Goal: Task Accomplishment & Management: Manage account settings

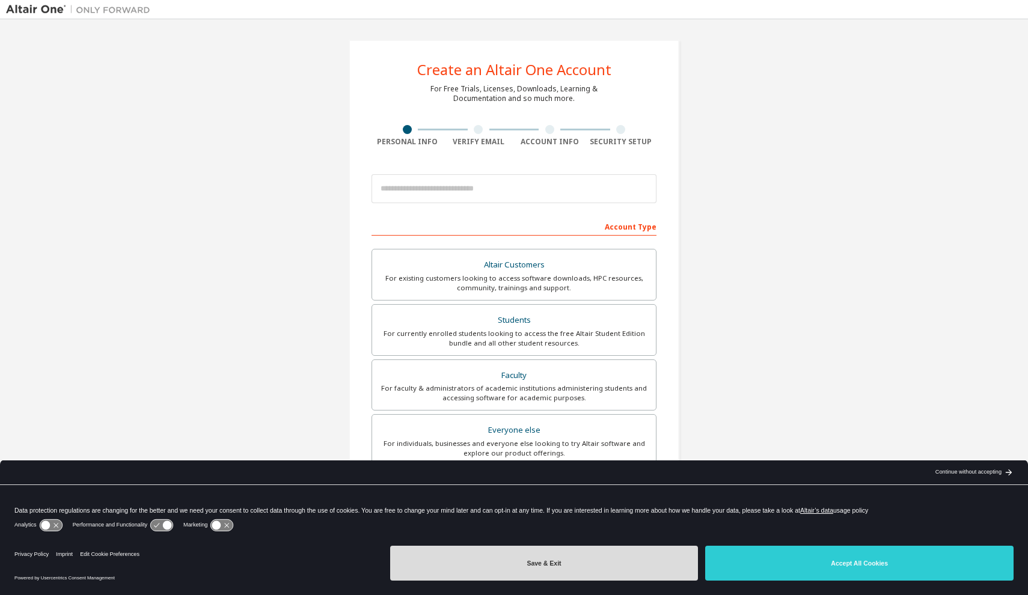
click at [626, 562] on button "Save & Exit" at bounding box center [544, 563] width 308 height 35
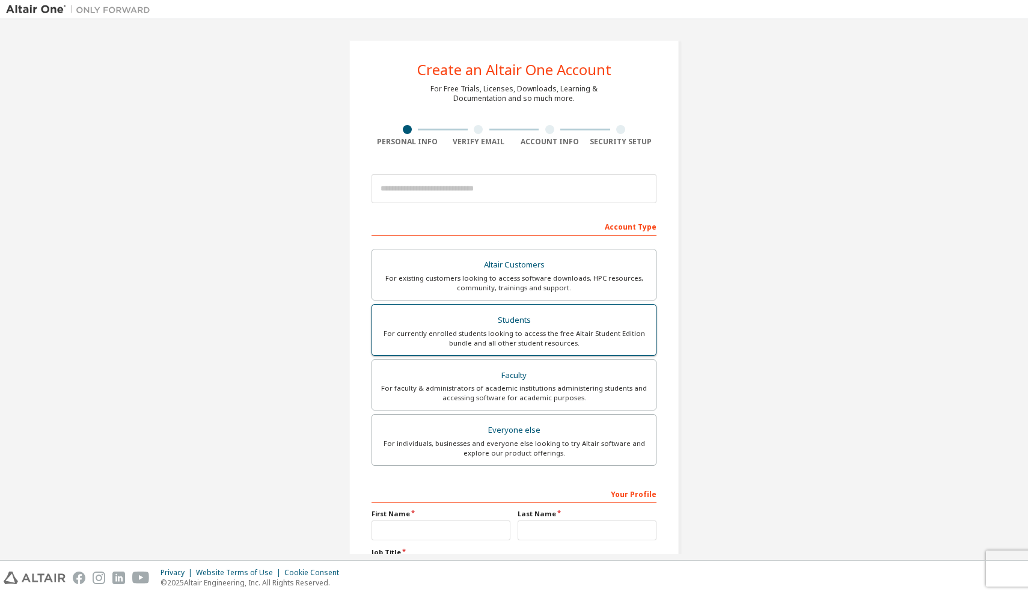
click at [610, 342] on div "For currently enrolled students looking to access the free Altair Student Editi…" at bounding box center [513, 338] width 269 height 19
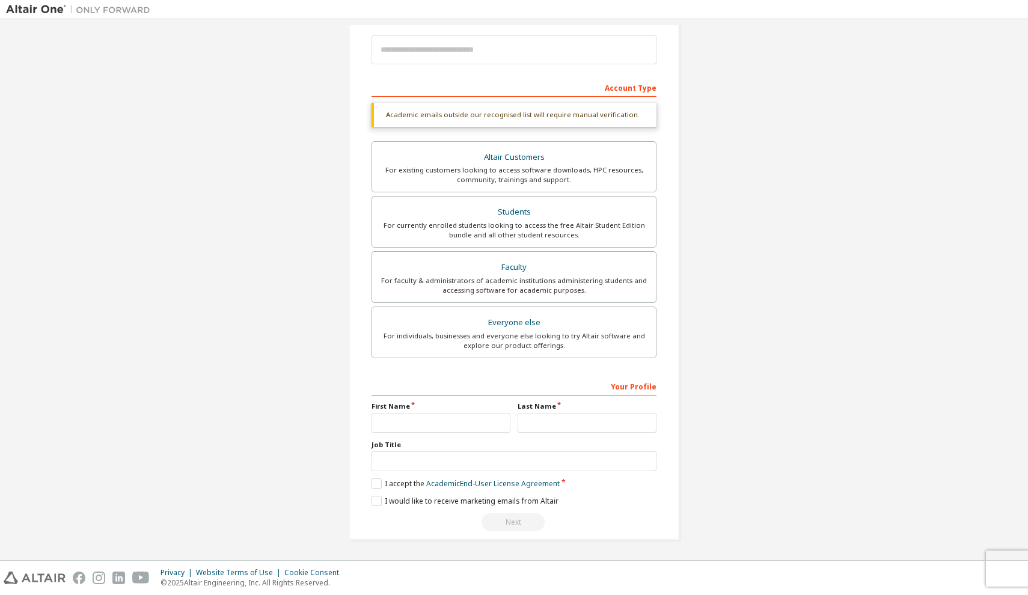
scroll to position [142, 0]
type input "******"
type input "*********"
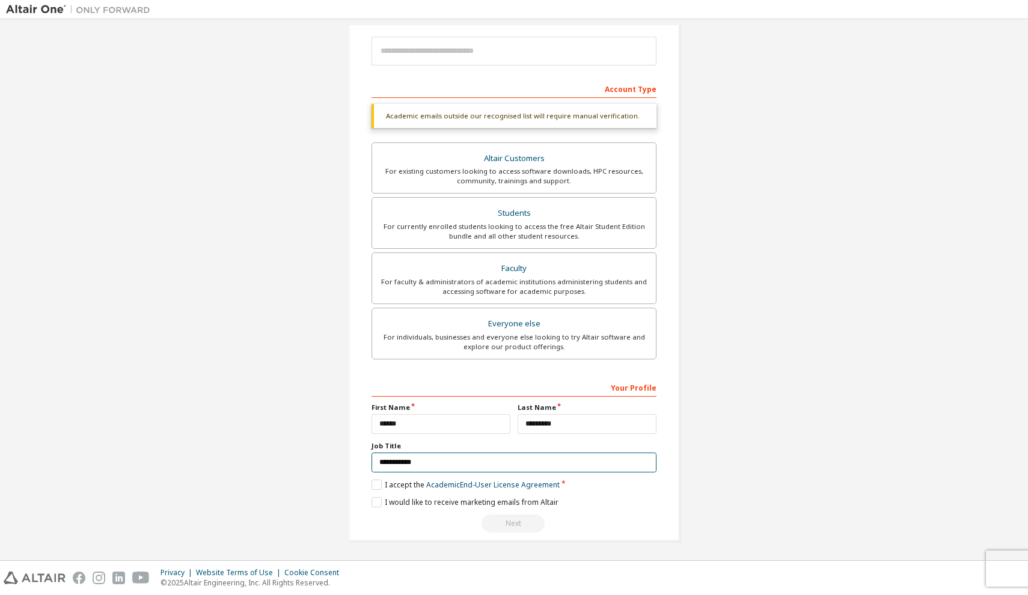
type input "**********"
click at [365, 482] on div "Create an Altair One Account For Free Trials, Licenses, Downloads, Learning & D…" at bounding box center [514, 221] width 331 height 639
click at [378, 483] on label "I accept the Academic End-User License Agreement" at bounding box center [465, 485] width 188 height 10
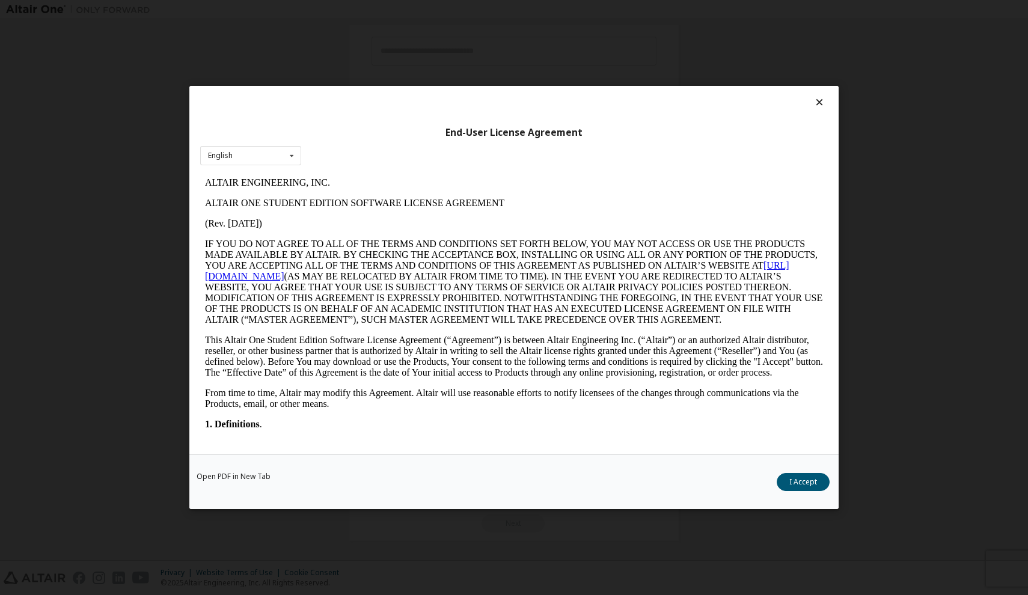
scroll to position [0, 0]
click at [809, 483] on button "I Accept" at bounding box center [803, 482] width 53 height 18
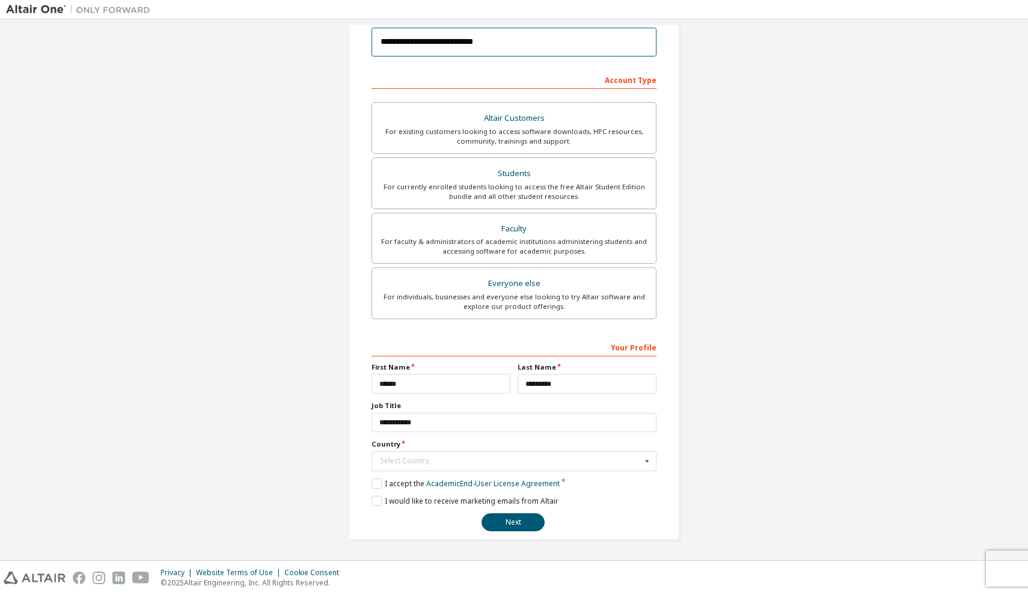
scroll to position [145, 0]
type input "**********"
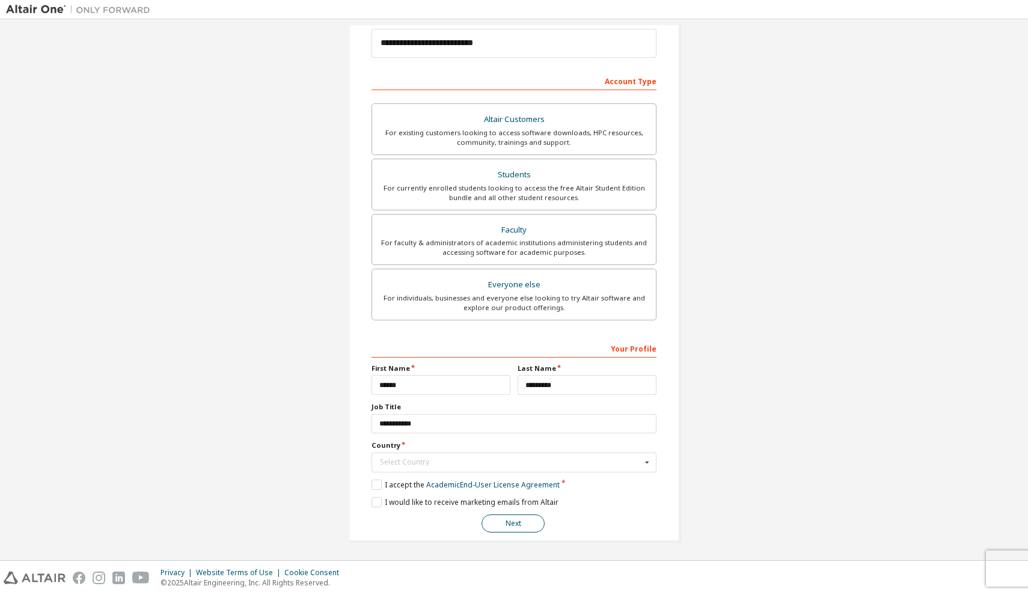
click at [524, 524] on button "Next" at bounding box center [513, 524] width 63 height 18
click at [744, 428] on div "**********" at bounding box center [514, 218] width 1016 height 676
click at [487, 459] on div "Select Country" at bounding box center [510, 462] width 261 height 7
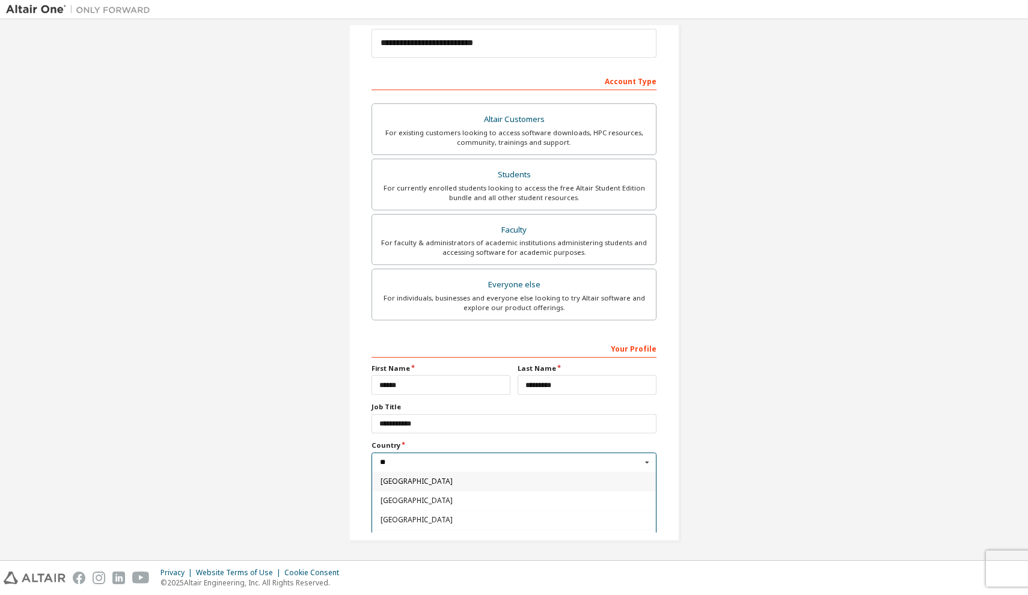
type input "***"
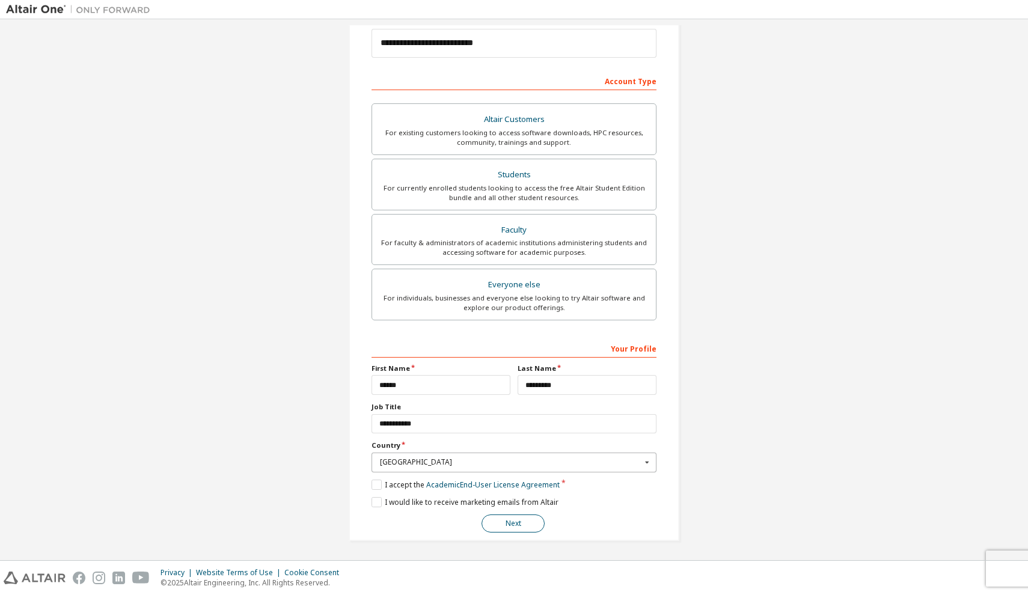
click at [519, 525] on button "Next" at bounding box center [513, 524] width 63 height 18
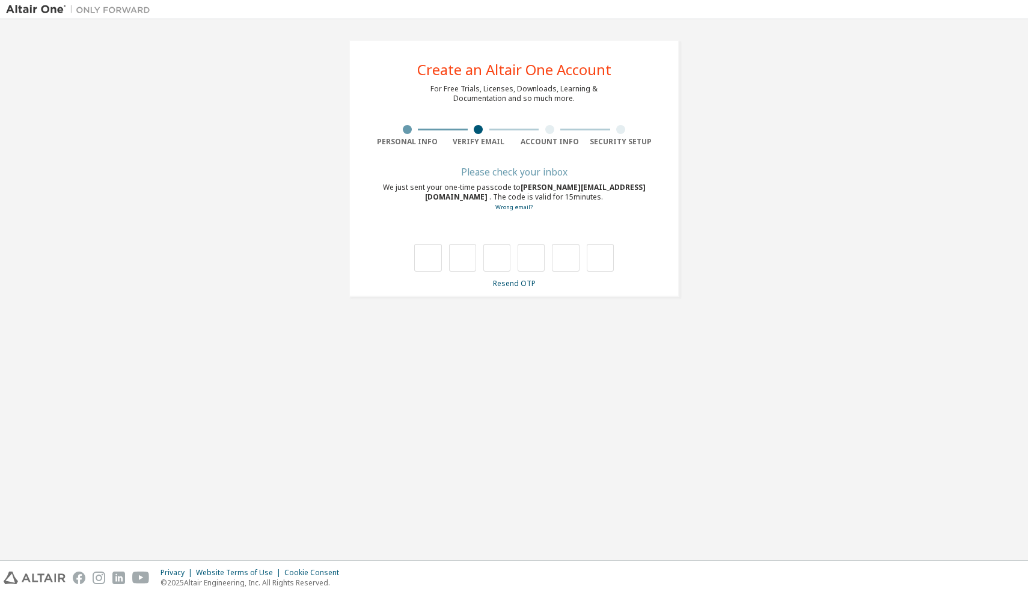
scroll to position [0, 0]
click at [426, 274] on div "Please check your inbox We just sent your one-time passcode to matteo.zanovello…" at bounding box center [513, 228] width 285 height 120
click at [425, 259] on input "text" at bounding box center [427, 258] width 27 height 28
type input "*"
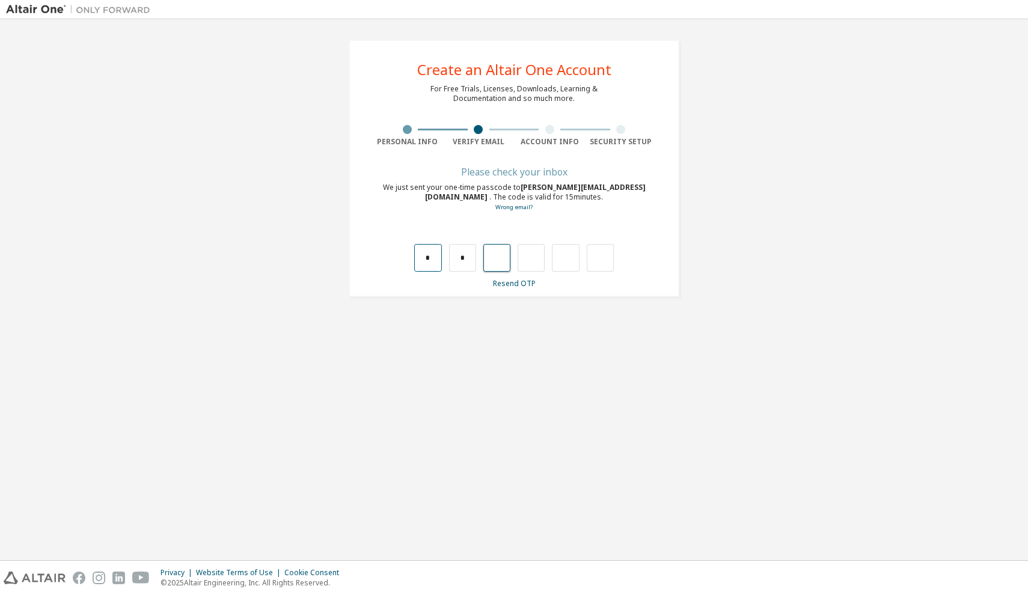
type input "*"
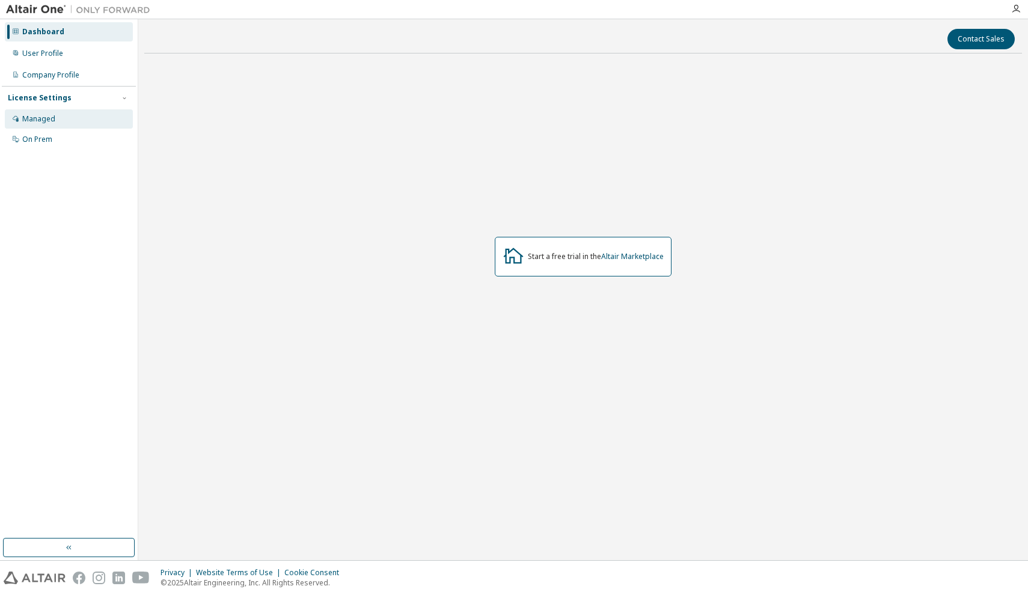
click at [52, 118] on div "Managed" at bounding box center [38, 119] width 33 height 10
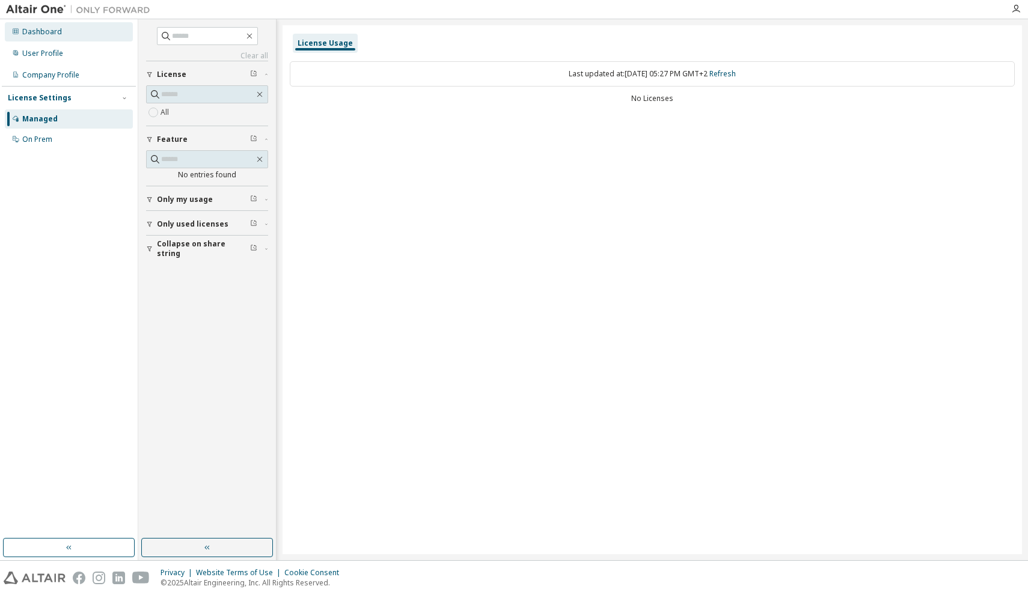
click at [46, 32] on div "Dashboard" at bounding box center [42, 32] width 40 height 10
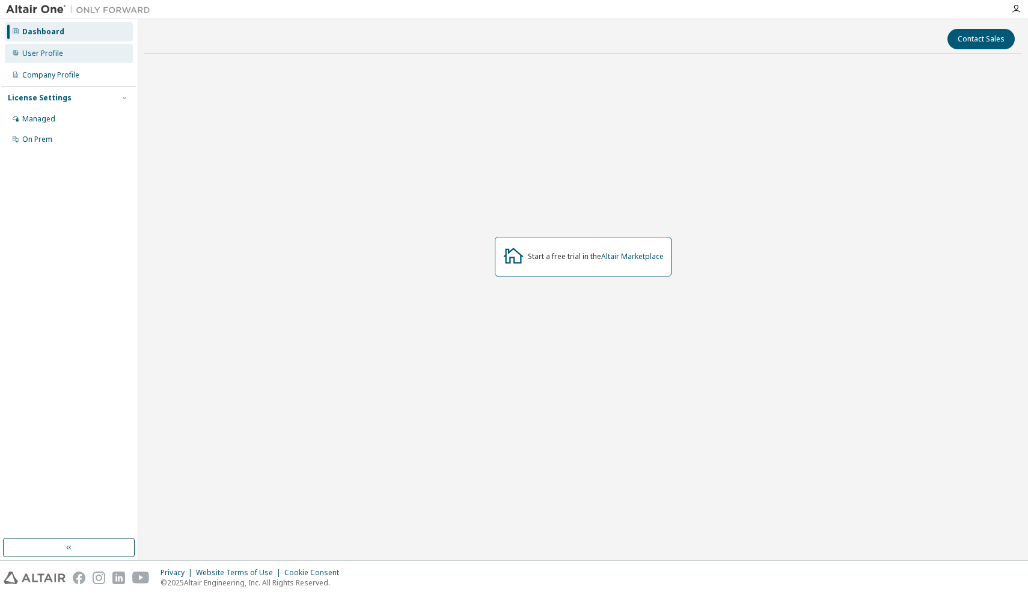
click at [44, 46] on div "User Profile" at bounding box center [69, 53] width 128 height 19
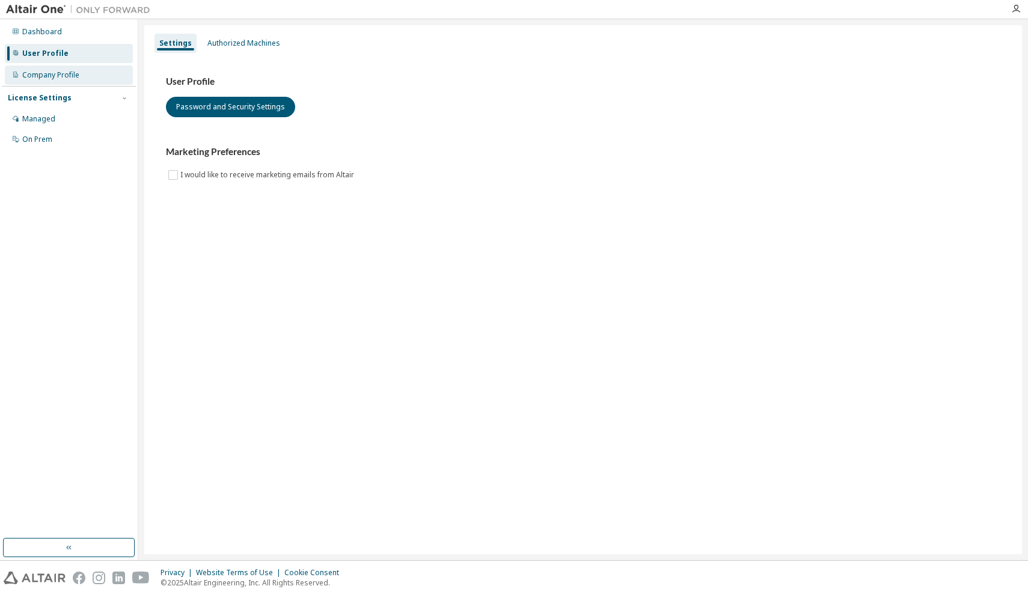
click at [45, 77] on div "Company Profile" at bounding box center [50, 75] width 57 height 10
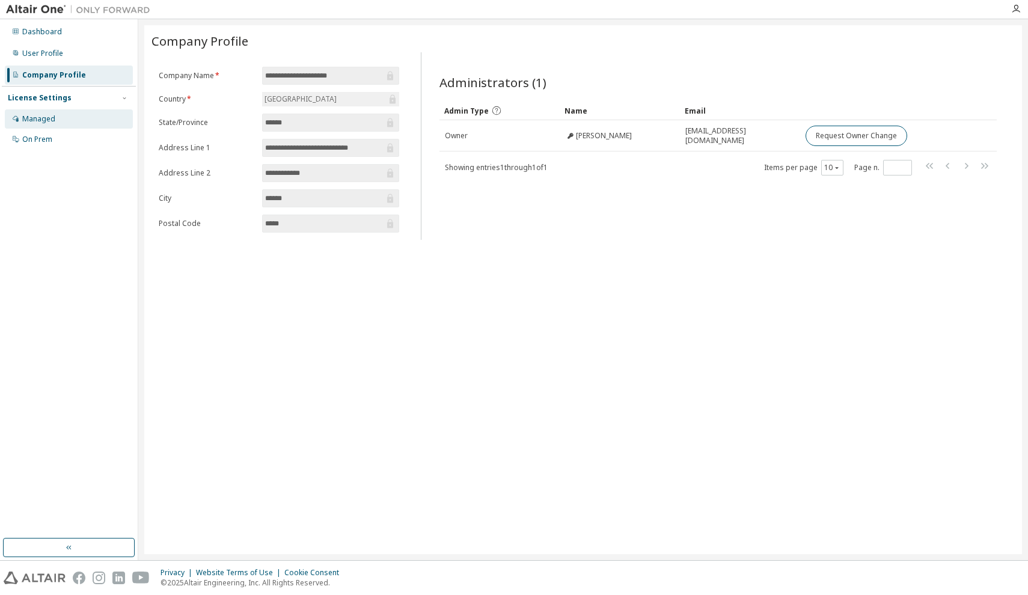
click at [46, 118] on div "Managed" at bounding box center [38, 119] width 33 height 10
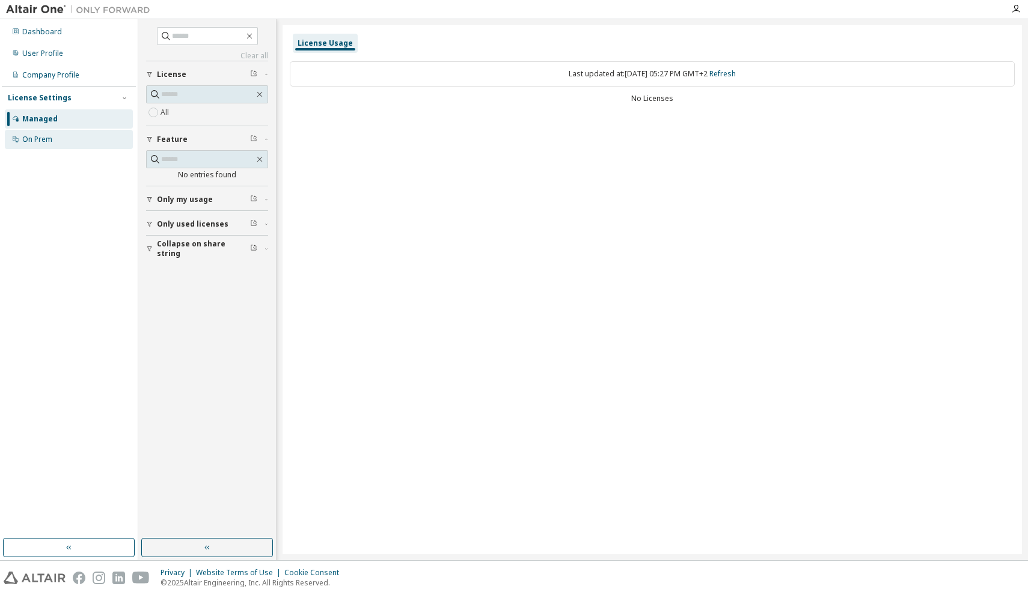
click at [87, 138] on div "On Prem" at bounding box center [69, 139] width 128 height 19
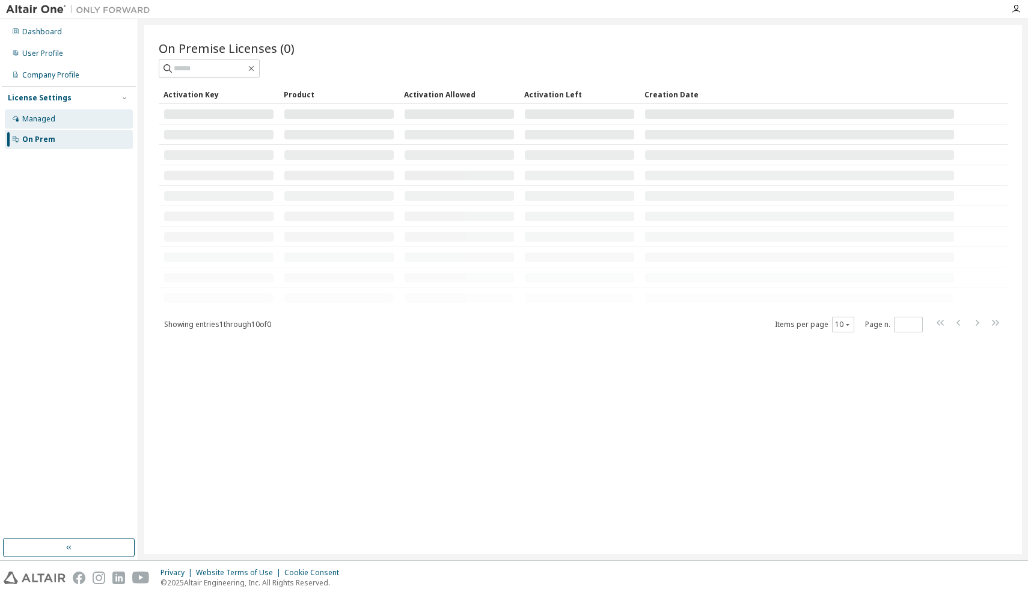
click at [66, 124] on div "Managed" at bounding box center [69, 118] width 128 height 19
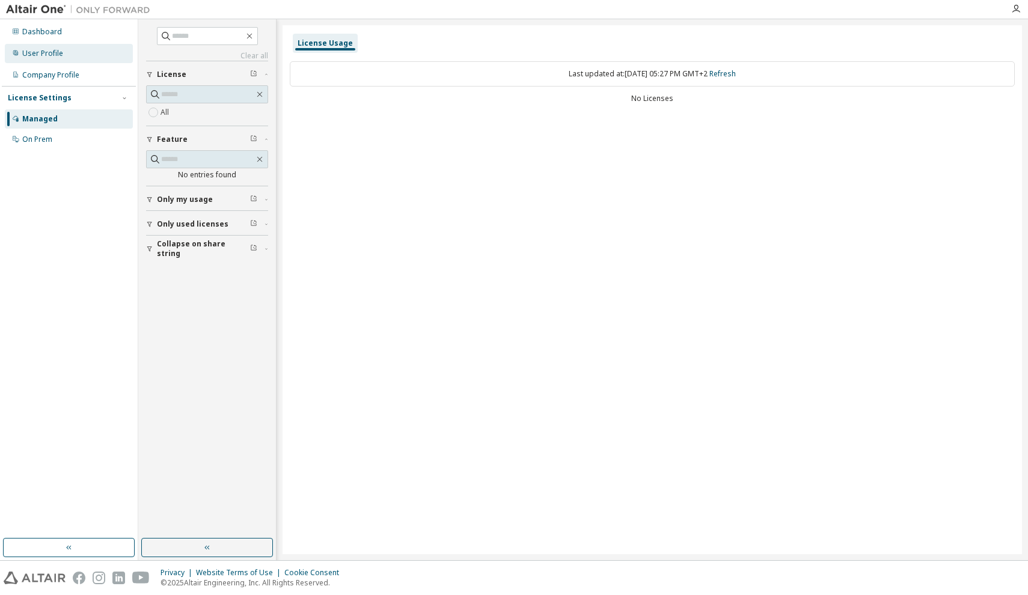
click at [50, 57] on div "User Profile" at bounding box center [42, 54] width 41 height 10
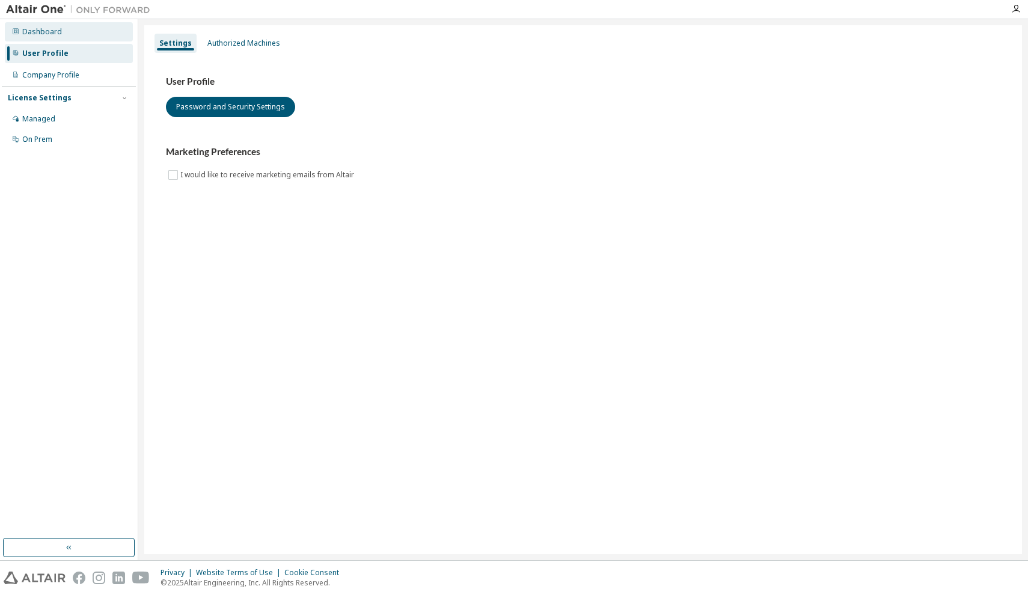
click at [37, 32] on div "Dashboard" at bounding box center [42, 32] width 40 height 10
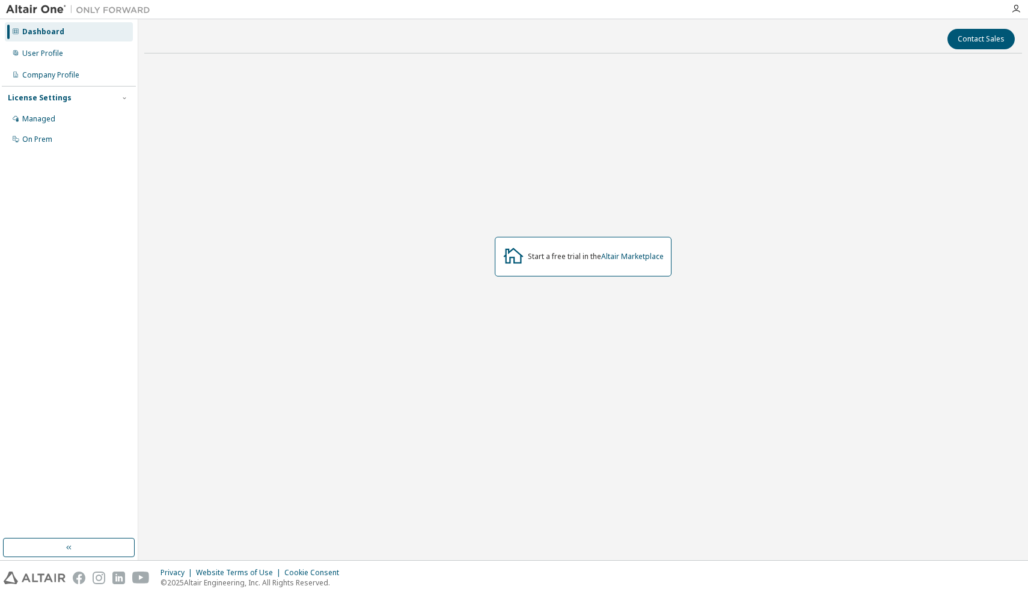
click at [45, 10] on img at bounding box center [81, 10] width 150 height 12
click at [1013, 7] on icon "button" at bounding box center [1016, 9] width 10 height 10
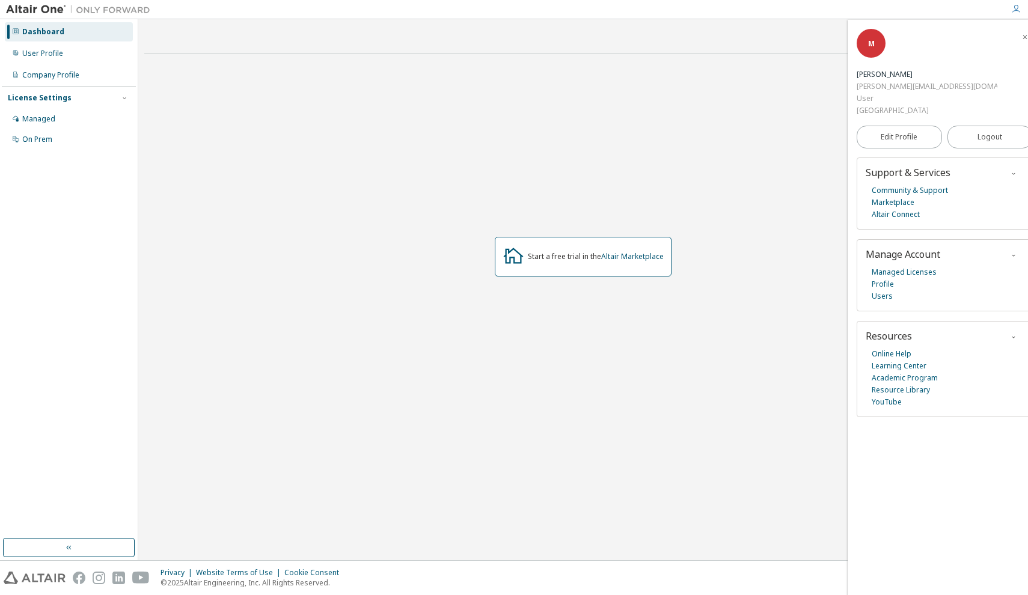
click at [631, 204] on div "Start a free trial in the Altair Marketplace" at bounding box center [583, 256] width 878 height 387
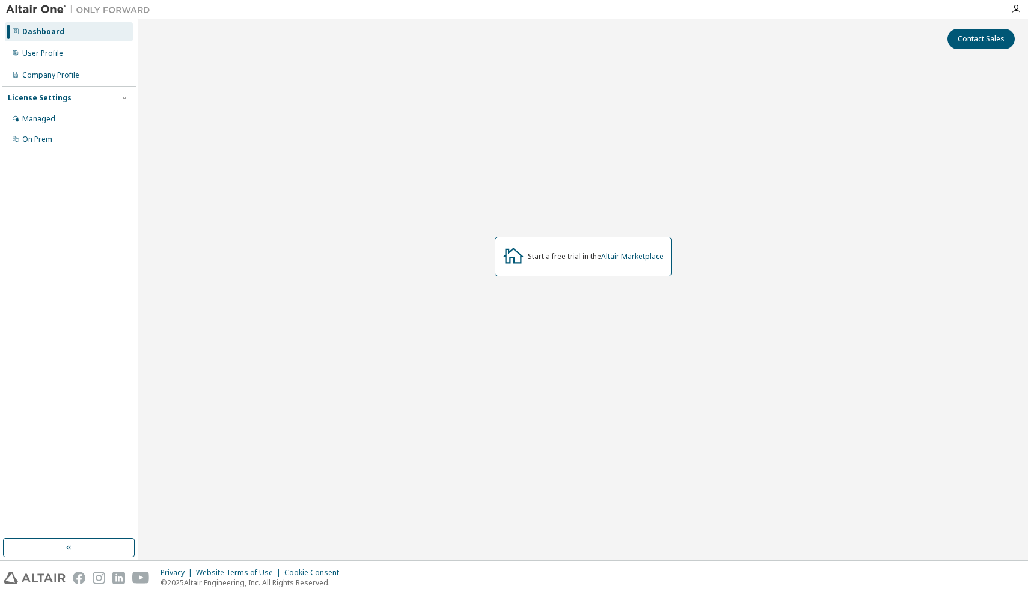
click at [545, 320] on div "Start a free trial in the Altair Marketplace" at bounding box center [583, 256] width 878 height 387
click at [583, 264] on div "Start a free trial in the Altair Marketplace" at bounding box center [583, 257] width 177 height 40
click at [56, 51] on div "User Profile" at bounding box center [42, 54] width 41 height 10
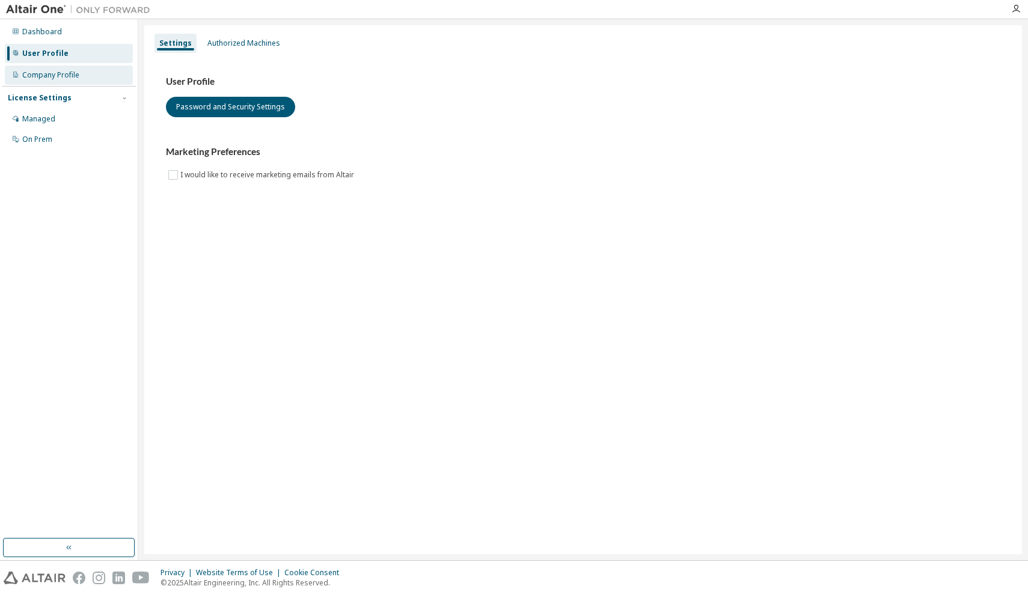
click at [68, 74] on div "Company Profile" at bounding box center [50, 75] width 57 height 10
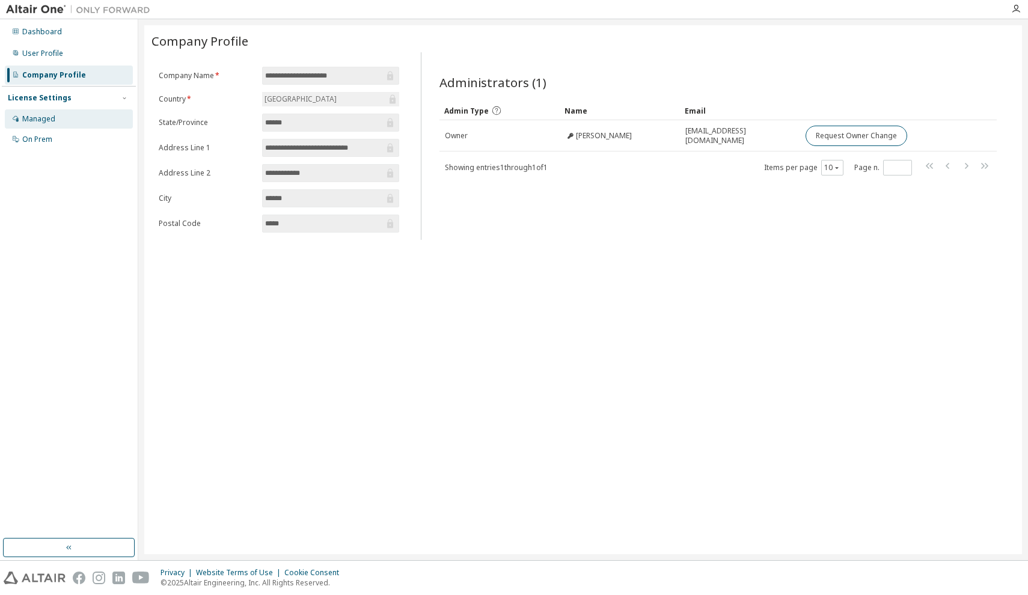
click at [51, 112] on div "Managed" at bounding box center [69, 118] width 128 height 19
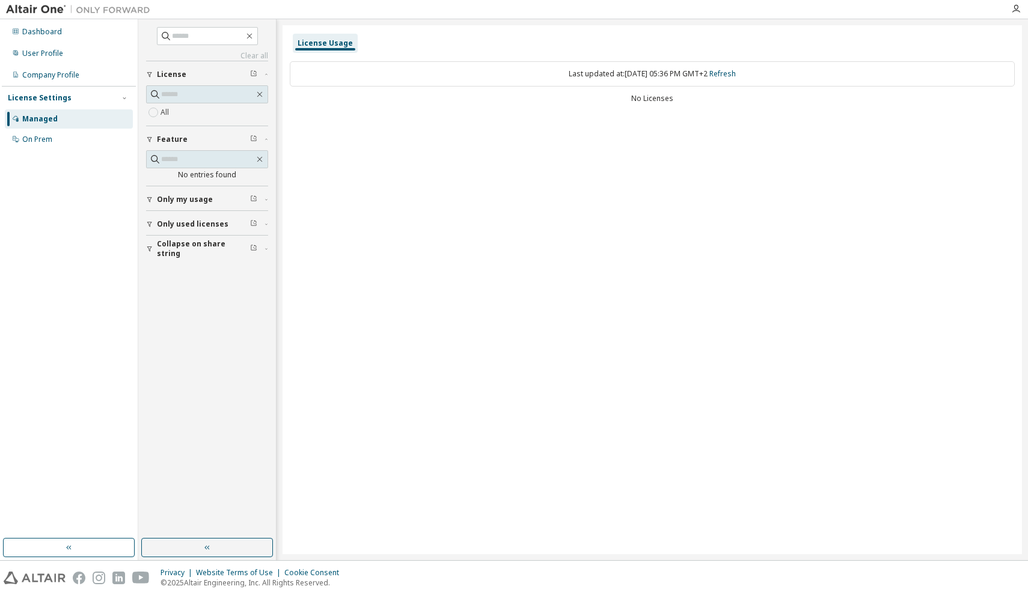
click at [489, 186] on div "License Usage Last updated at: Wed 2025-09-10 05:36 PM GMT+2 Refresh No Licenses" at bounding box center [652, 289] width 739 height 529
click at [191, 198] on span "Only my usage" at bounding box center [185, 200] width 56 height 10
click at [191, 262] on span "Only used licenses" at bounding box center [193, 259] width 72 height 10
click at [189, 316] on span "Collapse on share string" at bounding box center [203, 318] width 93 height 19
click at [35, 138] on div "On Prem" at bounding box center [37, 140] width 30 height 10
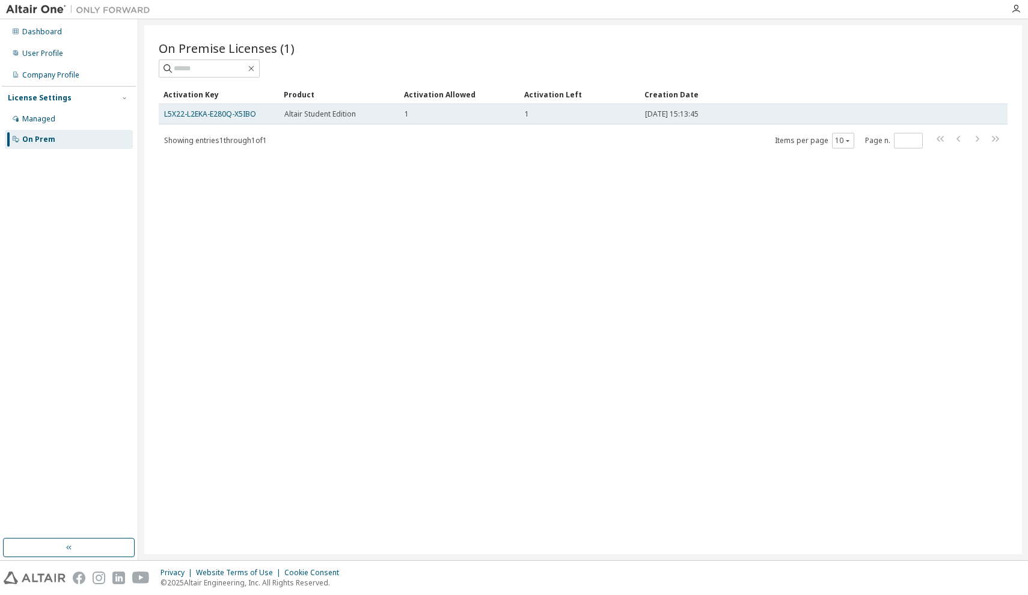
click at [356, 116] on div "Altair Student Edition" at bounding box center [338, 114] width 109 height 10
click at [240, 117] on link "L5X22-L2EKA-E280Q-X5IBO" at bounding box center [210, 114] width 92 height 10
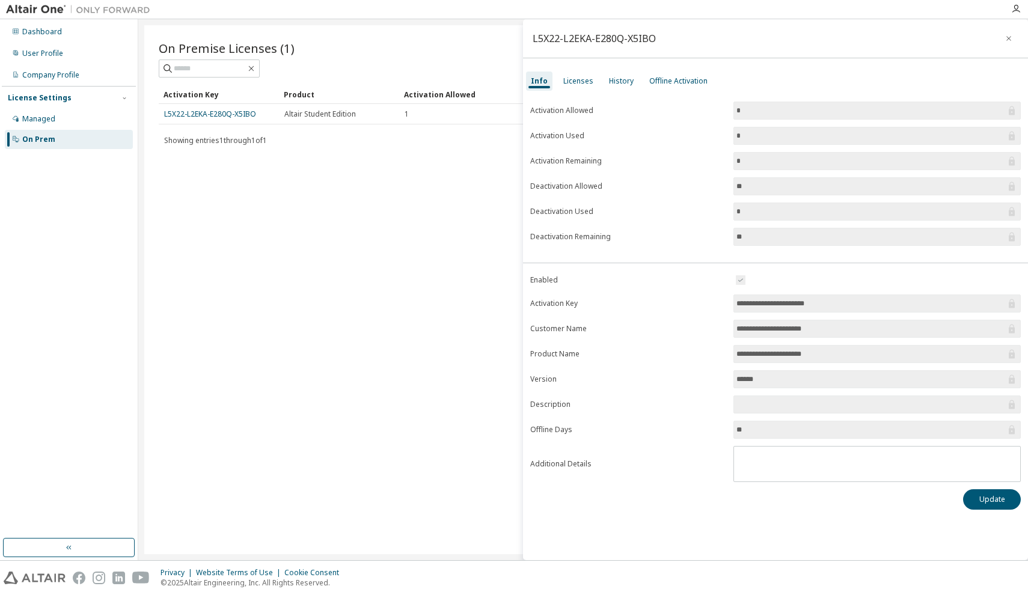
click at [777, 299] on input "**********" at bounding box center [870, 304] width 269 height 12
click at [582, 78] on div "Licenses" at bounding box center [578, 81] width 30 height 10
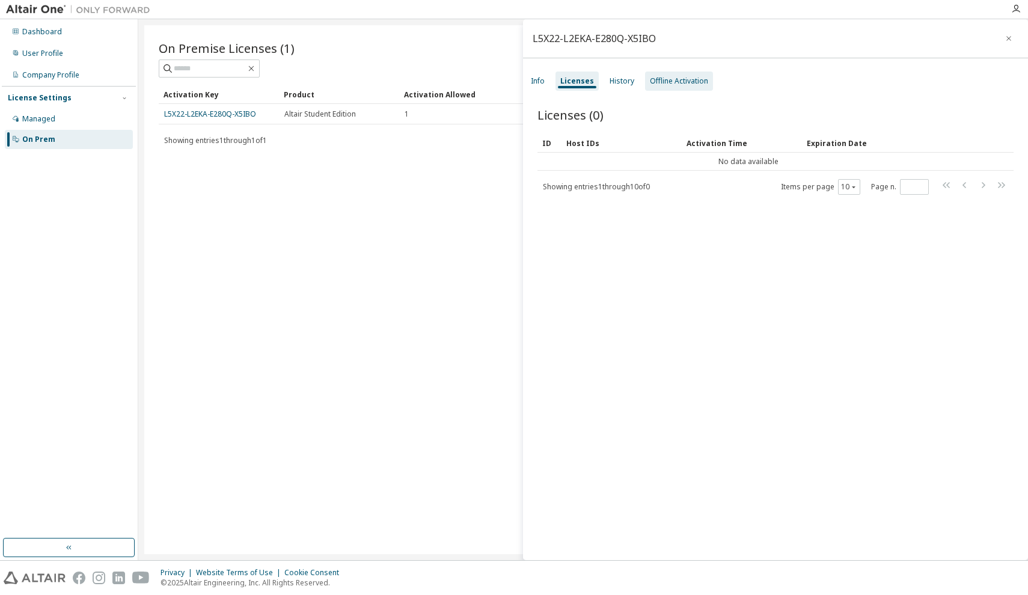
click at [655, 81] on div "Offline Activation" at bounding box center [679, 81] width 58 height 10
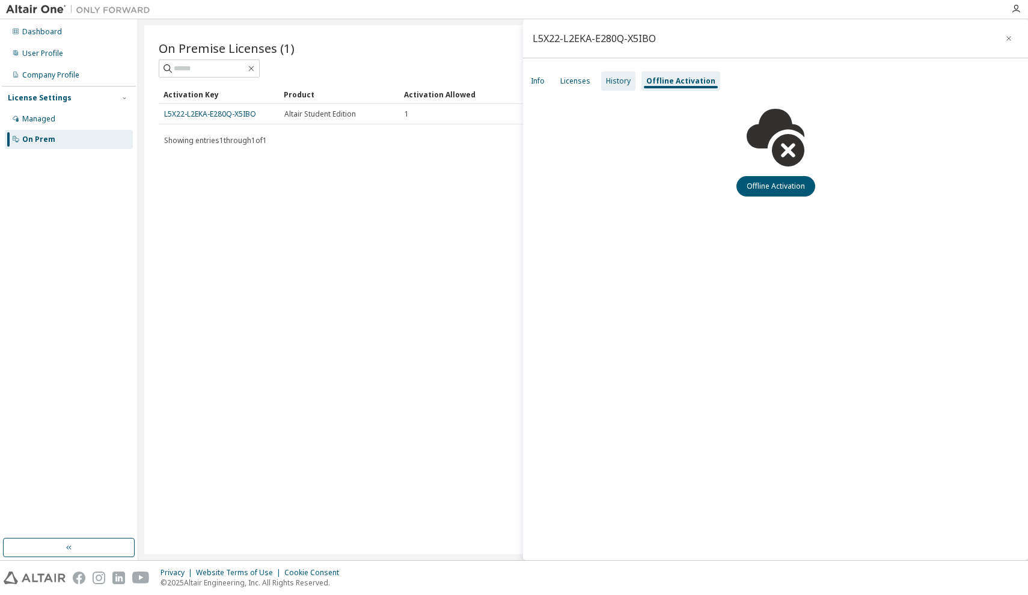
click at [620, 77] on div "History" at bounding box center [618, 81] width 25 height 10
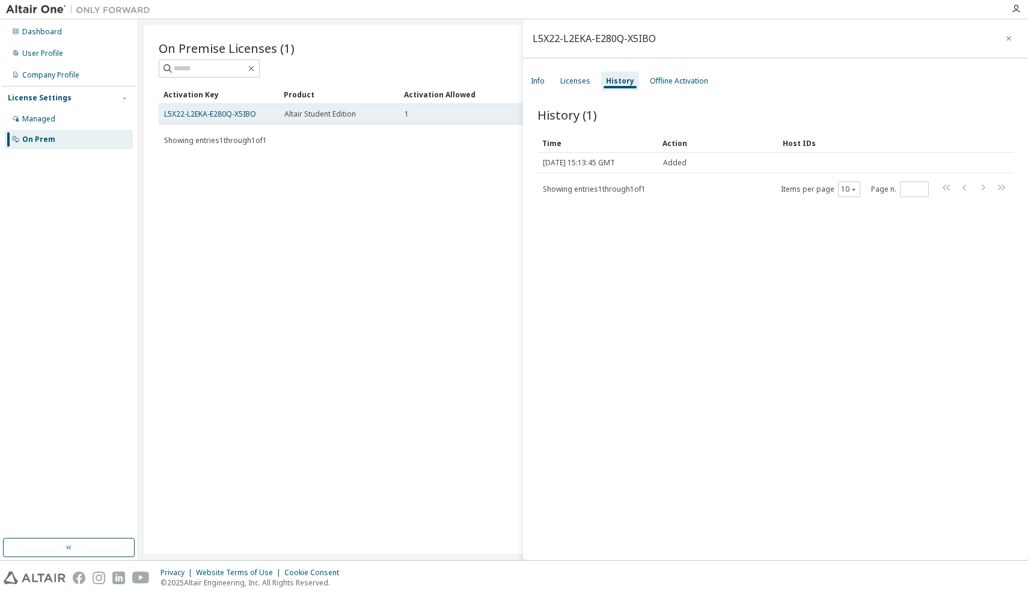
click at [323, 118] on span "Altair Student Edition" at bounding box center [320, 114] width 72 height 10
click at [1006, 37] on icon "button" at bounding box center [1008, 38] width 5 height 5
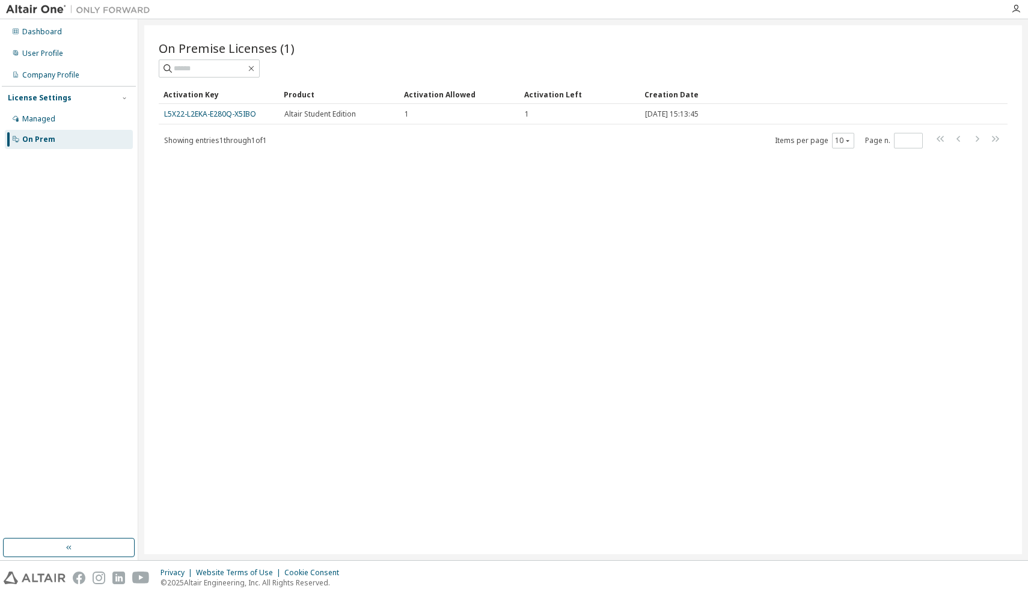
click at [227, 167] on div "On Premise Licenses (1) Clear Load Save Save As Field Operator Value Select fil…" at bounding box center [583, 289] width 878 height 529
click at [52, 123] on div "Managed" at bounding box center [38, 119] width 33 height 10
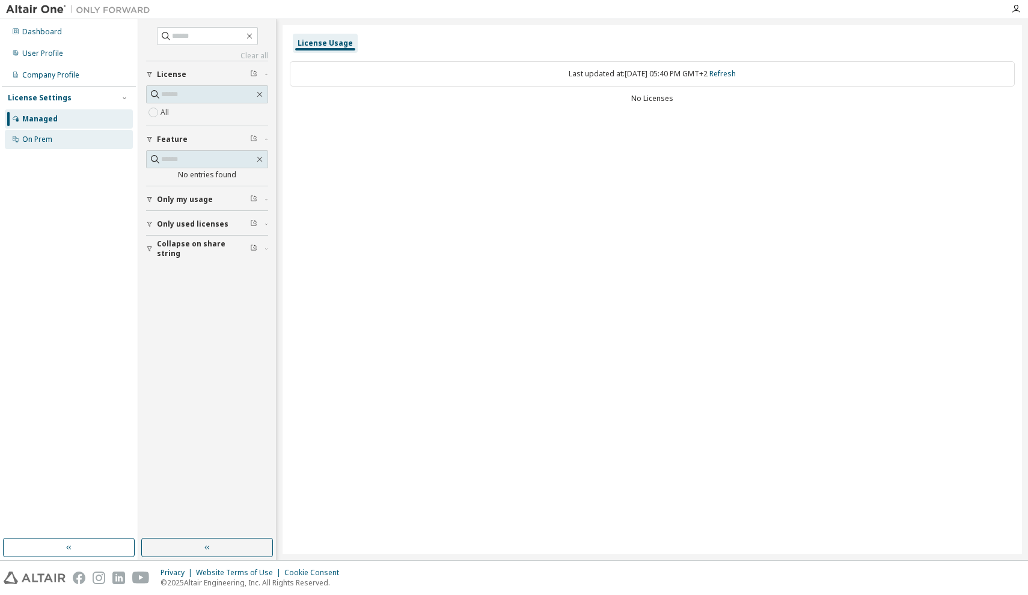
click at [46, 137] on div "On Prem" at bounding box center [37, 140] width 30 height 10
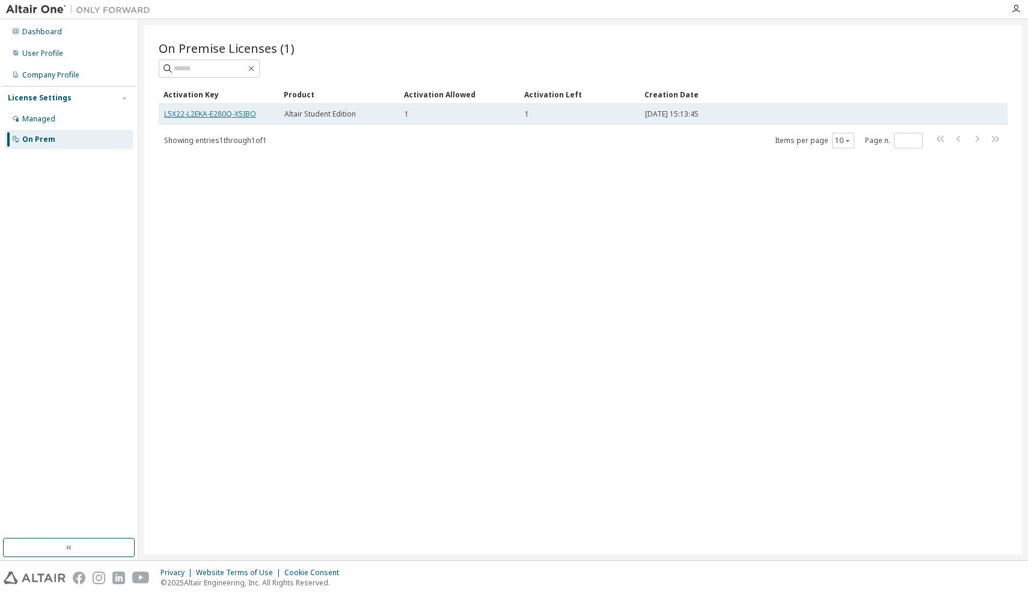
click at [243, 113] on link "L5X22-L2EKA-E280Q-X5IBO" at bounding box center [210, 114] width 92 height 10
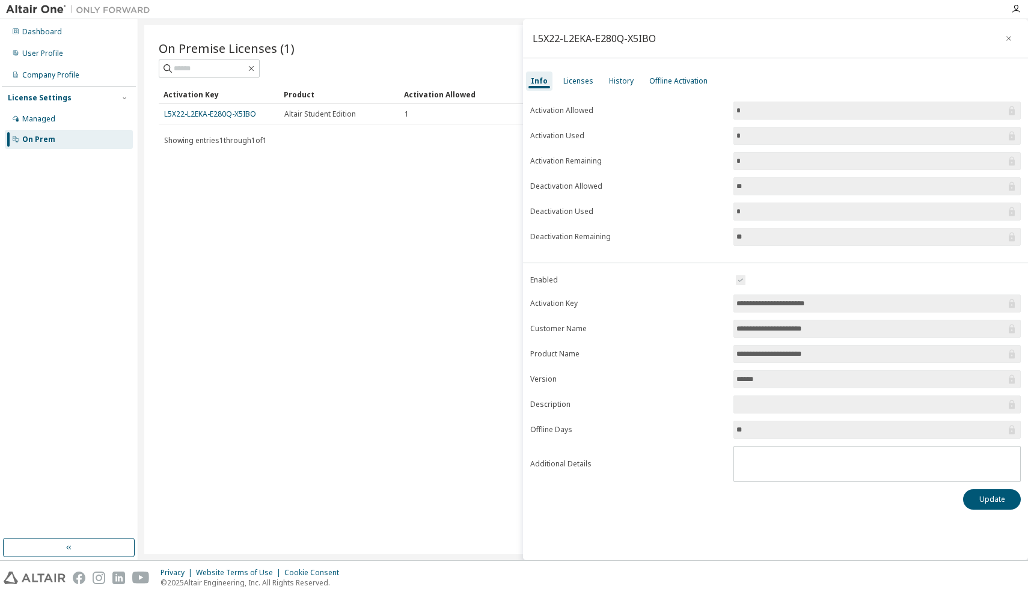
click at [755, 138] on input "*" at bounding box center [870, 136] width 269 height 12
click at [375, 379] on div "On Premise Licenses (1) Clear Load Save Save As Field Operator Value Select fil…" at bounding box center [583, 289] width 878 height 529
click at [410, 254] on div "On Premise Licenses (1) Clear Load Save Save As Field Operator Value Select fil…" at bounding box center [583, 289] width 878 height 529
click at [688, 73] on div "Offline Activation" at bounding box center [678, 81] width 68 height 19
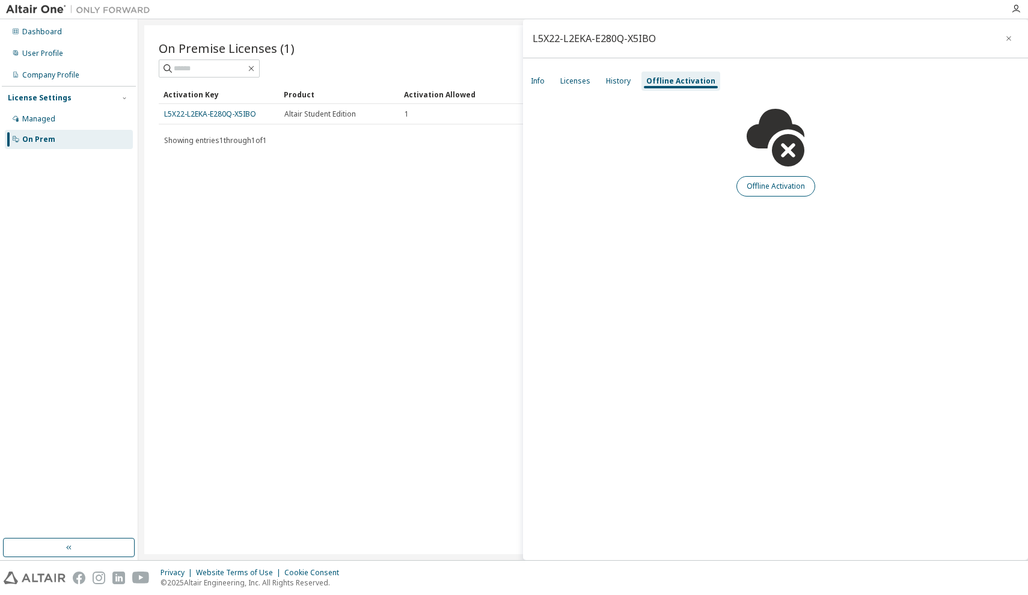
click at [783, 182] on button "Offline Activation" at bounding box center [775, 186] width 79 height 20
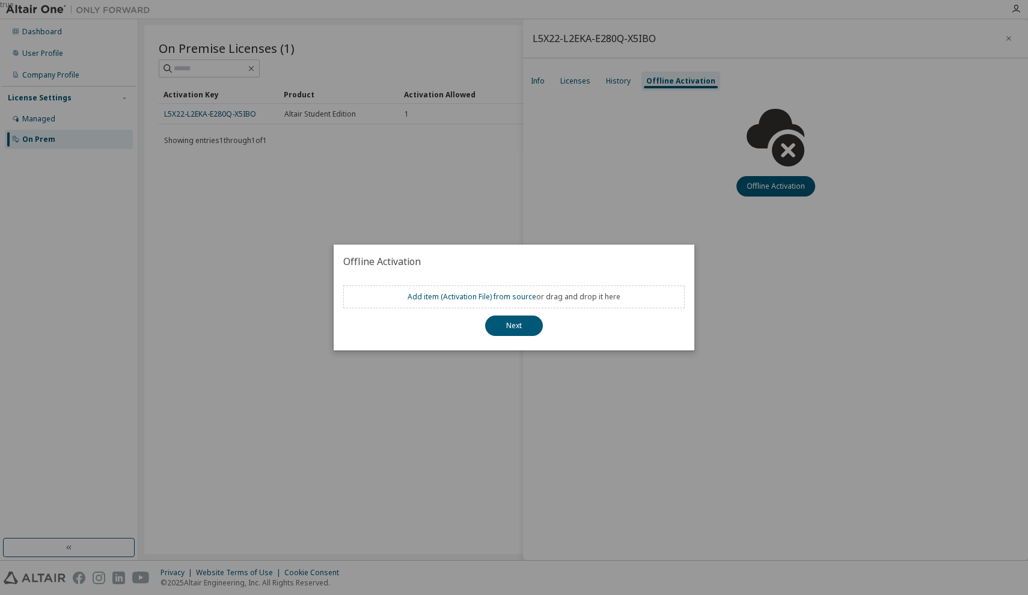
click at [610, 449] on div "true" at bounding box center [514, 297] width 1028 height 595
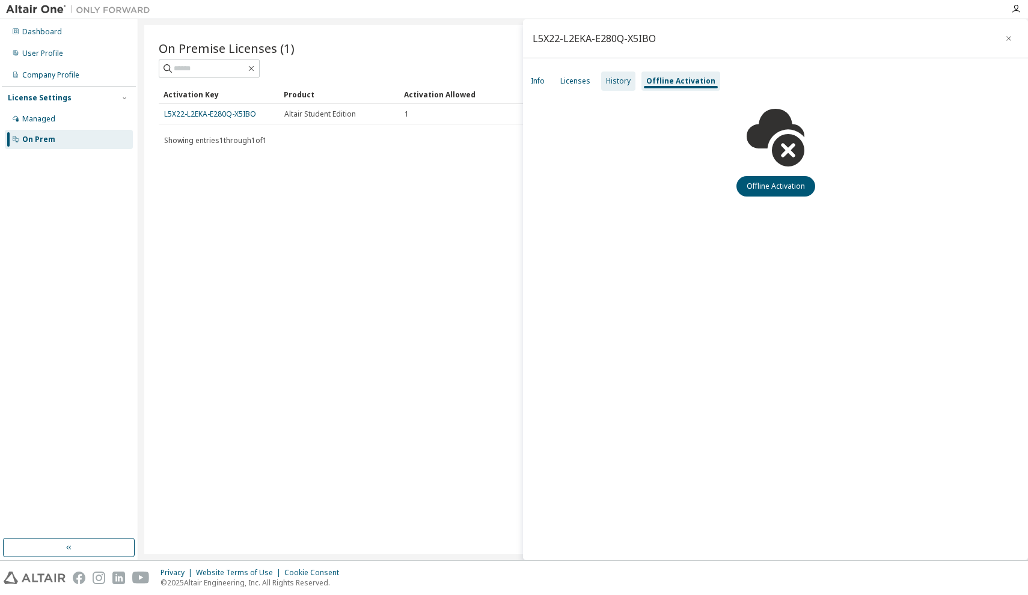
click at [616, 90] on div "History" at bounding box center [618, 81] width 34 height 19
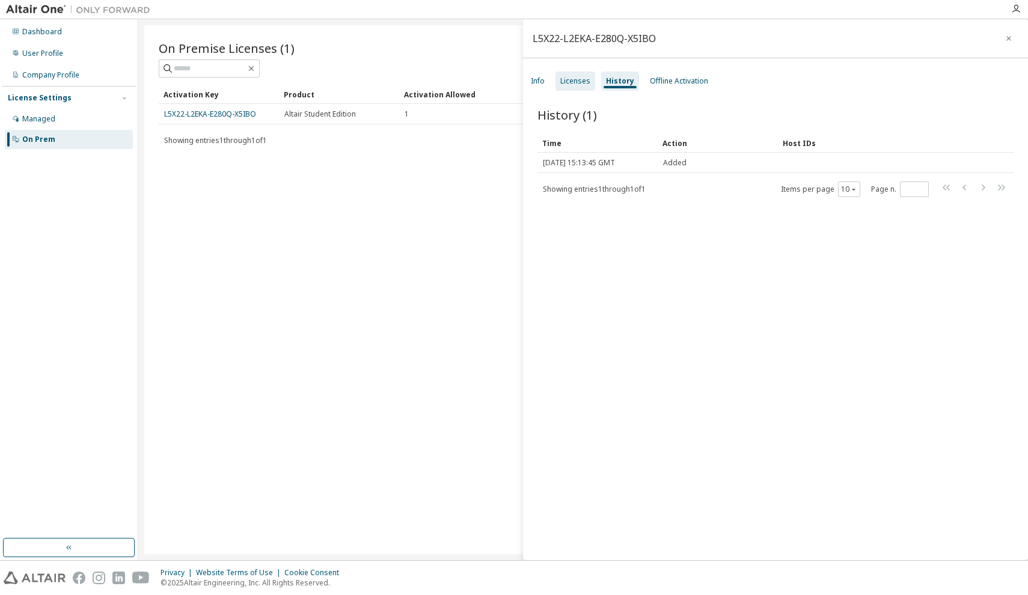
click at [581, 86] on div "Licenses" at bounding box center [575, 81] width 40 height 19
click at [543, 82] on div "Info" at bounding box center [538, 81] width 14 height 10
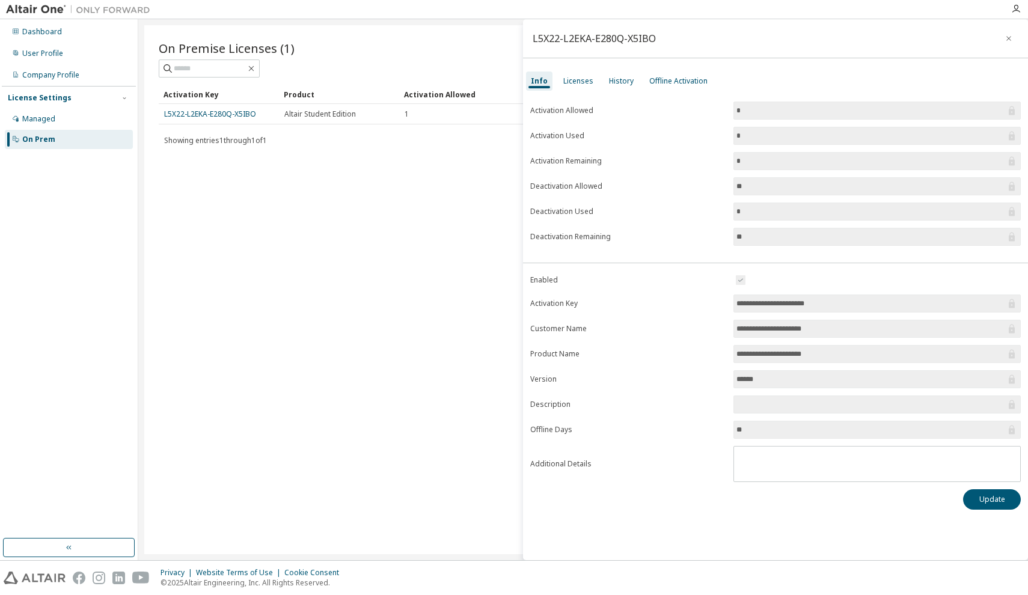
click at [409, 195] on div "On Premise Licenses (1) Clear Load Save Save As Field Operator Value Select fil…" at bounding box center [583, 289] width 878 height 529
click at [227, 236] on div "On Premise Licenses (1) Clear Load Save Save As Field Operator Value Select fil…" at bounding box center [583, 289] width 878 height 529
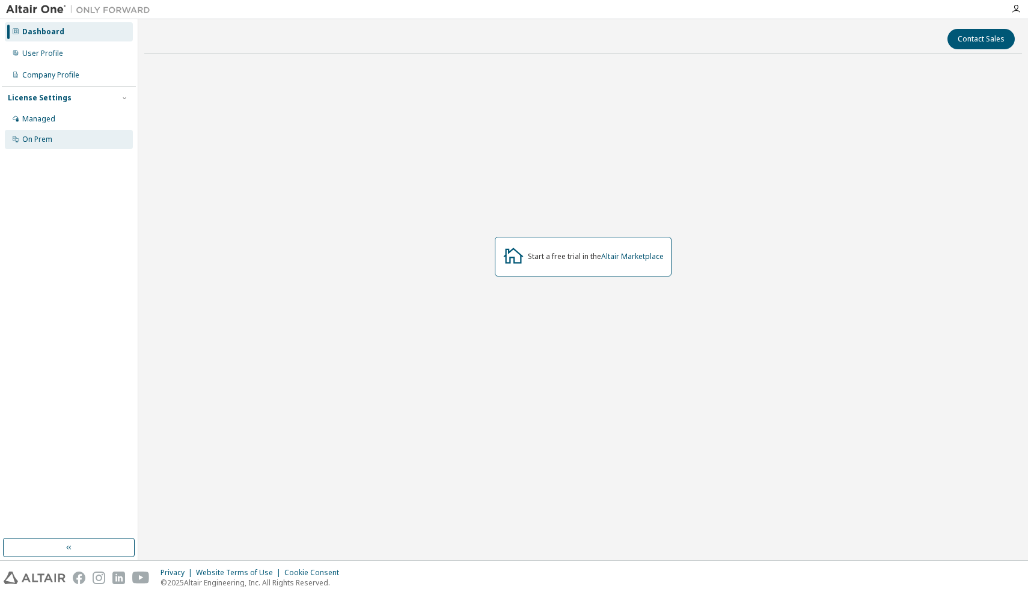
click at [51, 136] on div "On Prem" at bounding box center [37, 140] width 30 height 10
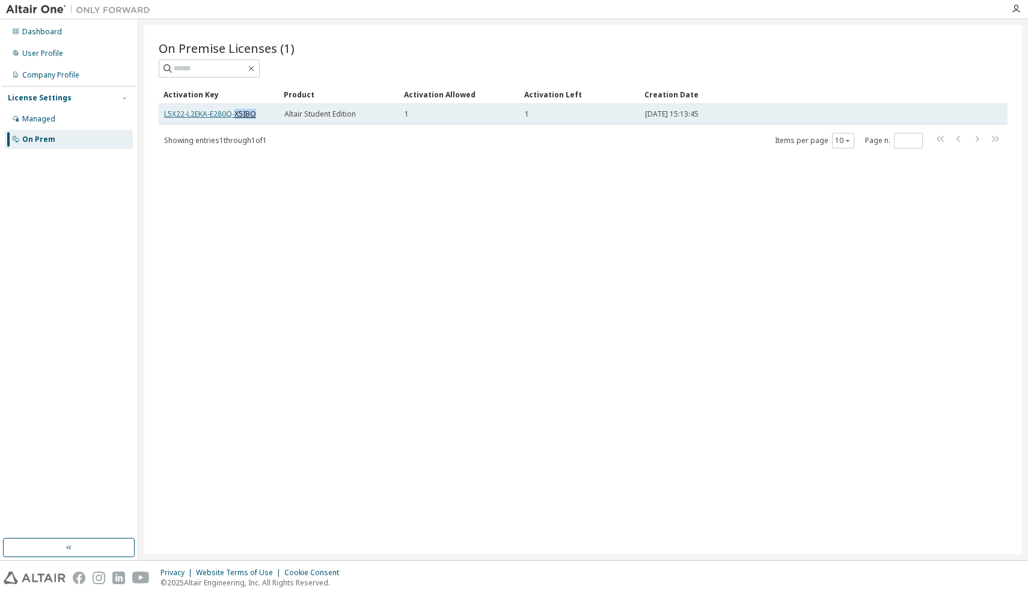
copy link "X5IBO"
click at [197, 114] on link "L5X22-L2EKA-E280Q-X5IBO" at bounding box center [210, 114] width 92 height 10
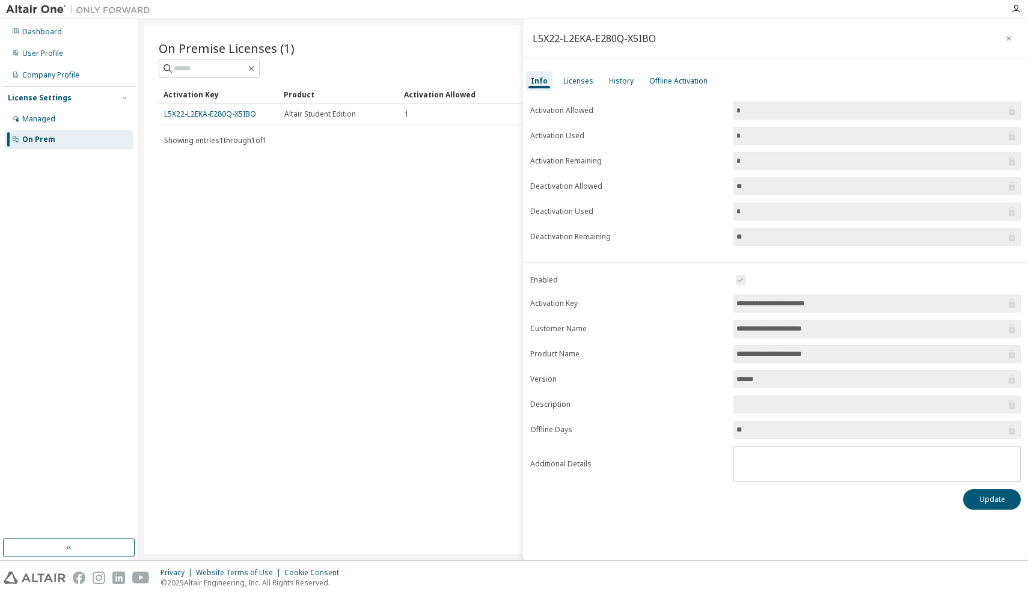
drag, startPoint x: 830, startPoint y: 303, endPoint x: 733, endPoint y: 307, distance: 96.3
click at [733, 307] on span "**********" at bounding box center [876, 304] width 287 height 18
click at [634, 36] on div "L5X22-L2EKA-E280Q-X5IBO" at bounding box center [594, 39] width 123 height 10
click at [246, 181] on div "On Premise Licenses (1) Clear Load Save Save As Field Operator Value Select fil…" at bounding box center [583, 289] width 878 height 529
click at [317, 114] on span "Altair Student Edition" at bounding box center [320, 114] width 72 height 10
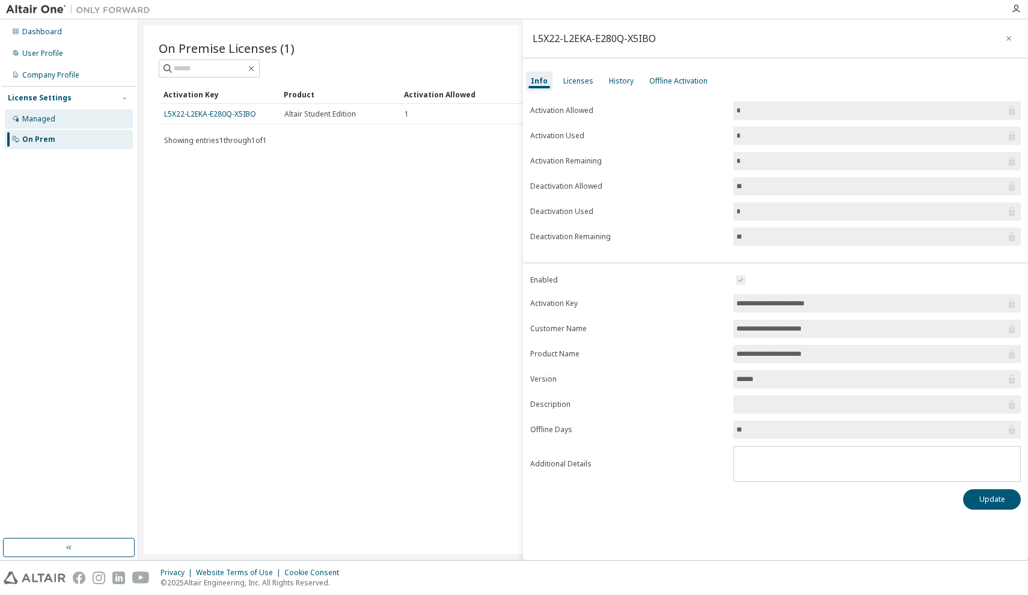
click at [49, 112] on div "Managed" at bounding box center [69, 118] width 128 height 19
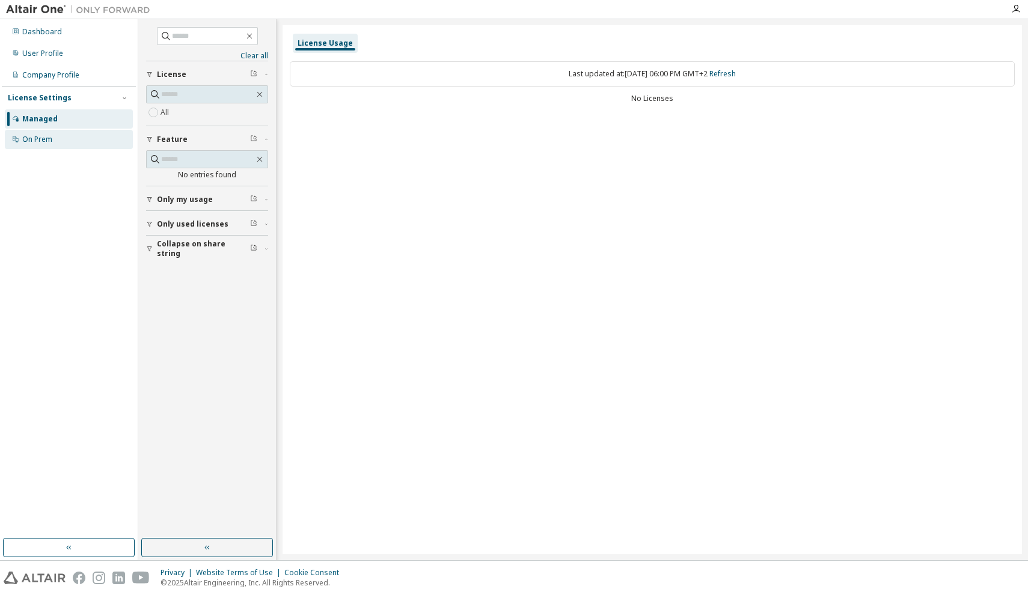
click at [59, 141] on div "On Prem" at bounding box center [69, 139] width 128 height 19
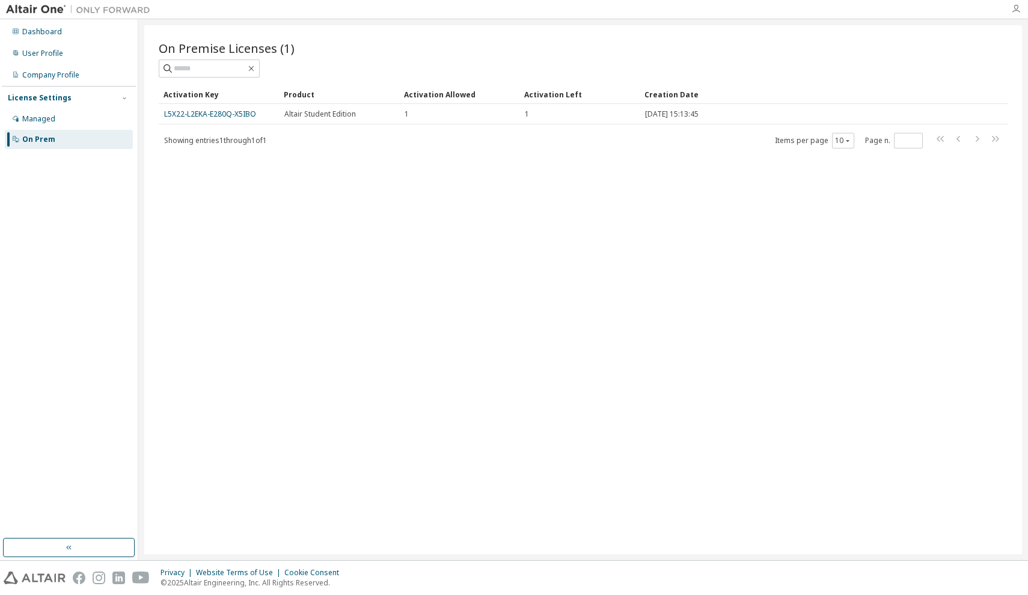
click at [1017, 11] on icon "button" at bounding box center [1016, 9] width 10 height 10
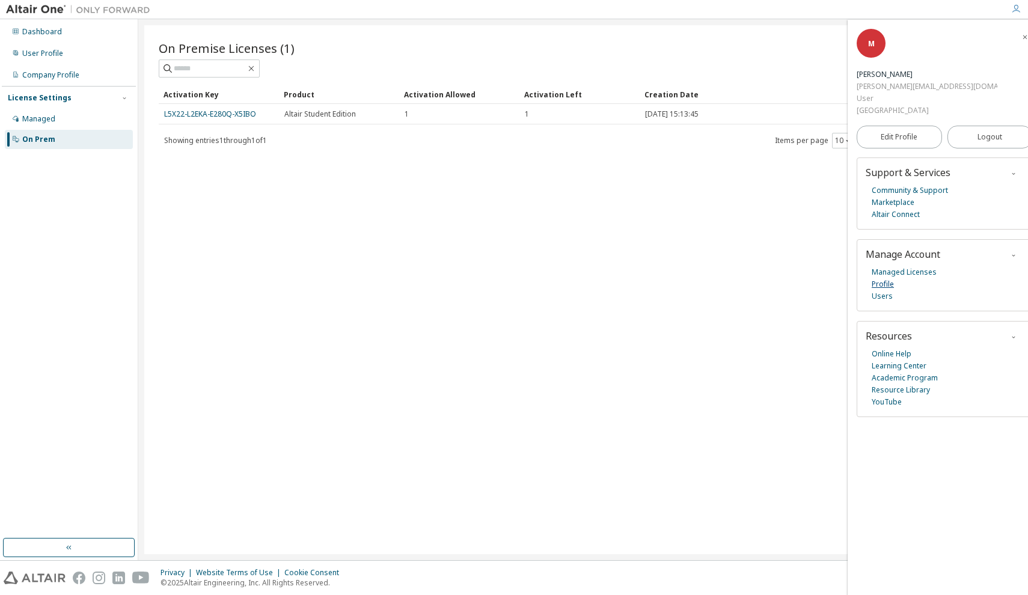
click at [887, 278] on link "Profile" at bounding box center [883, 284] width 22 height 12
click at [1021, 38] on icon "button" at bounding box center [1024, 37] width 7 height 7
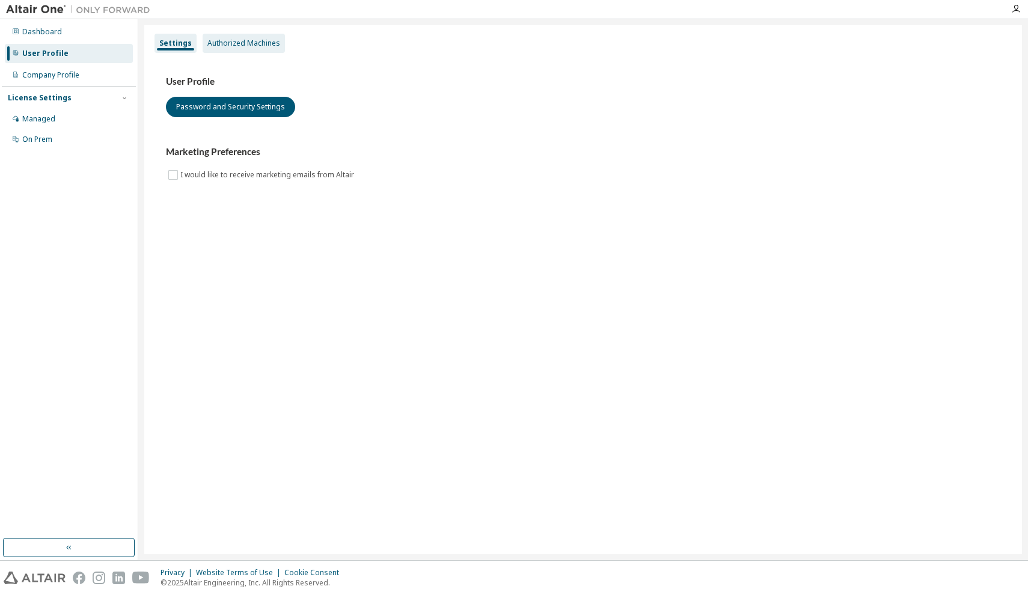
click at [245, 39] on div "Authorized Machines" at bounding box center [243, 43] width 73 height 10
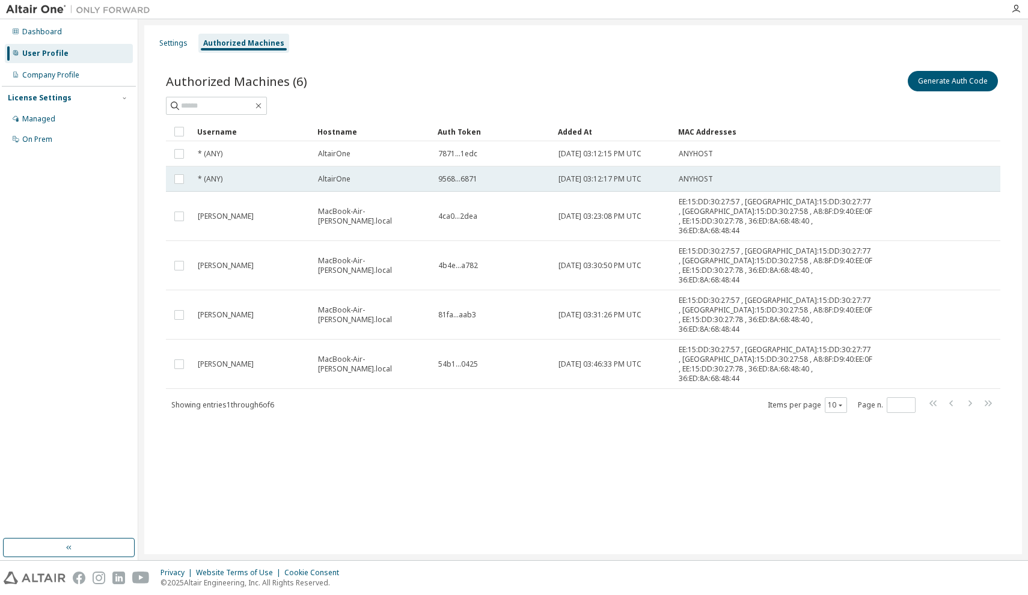
click at [237, 178] on div "* (ANY)" at bounding box center [252, 179] width 109 height 10
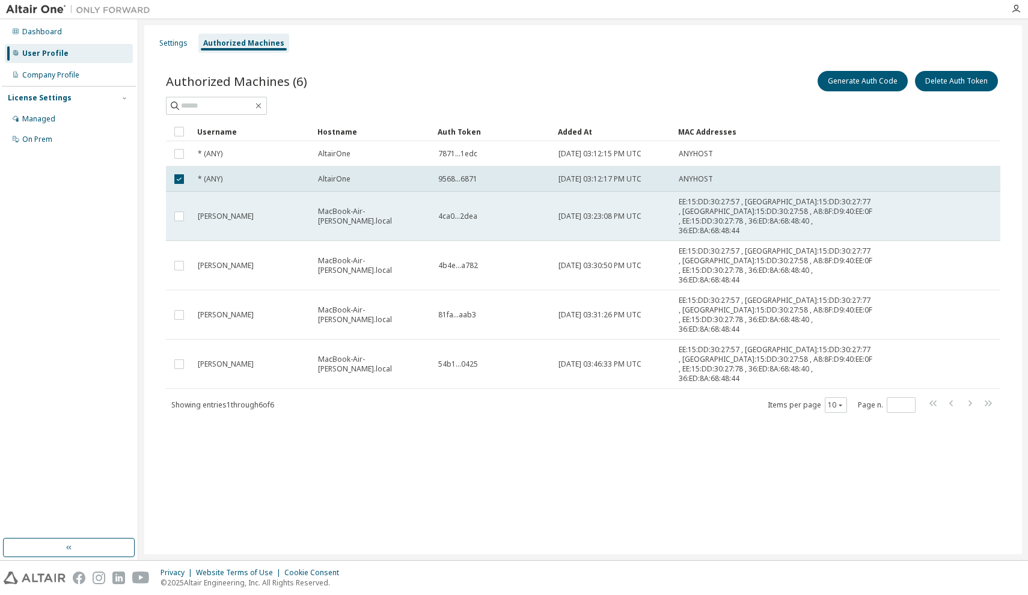
click at [254, 206] on td "[PERSON_NAME]" at bounding box center [252, 216] width 120 height 49
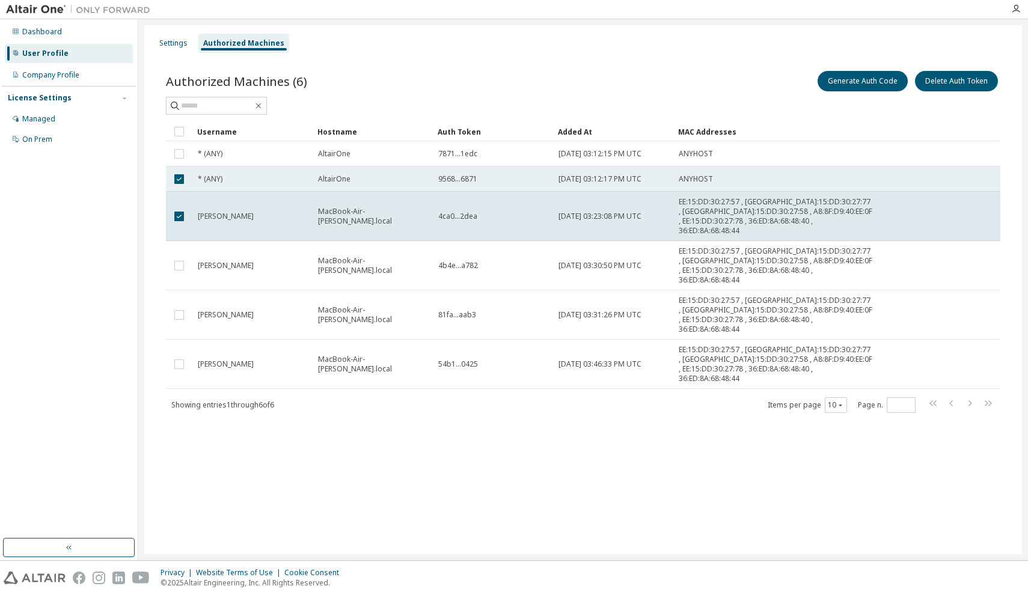
click at [247, 184] on td "* (ANY)" at bounding box center [252, 179] width 120 height 25
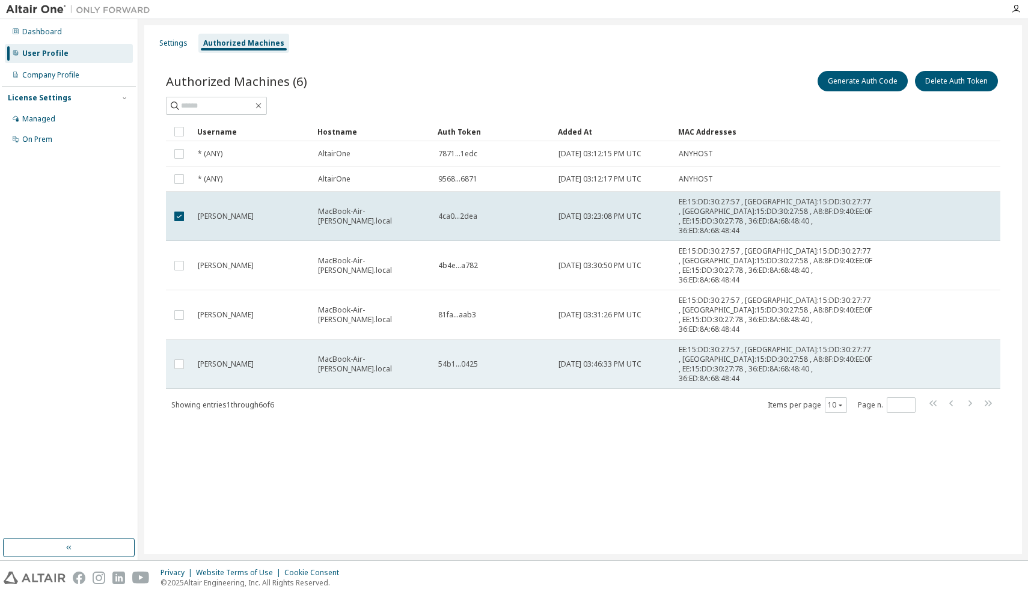
click at [459, 359] on span "54b1...0425" at bounding box center [458, 364] width 40 height 10
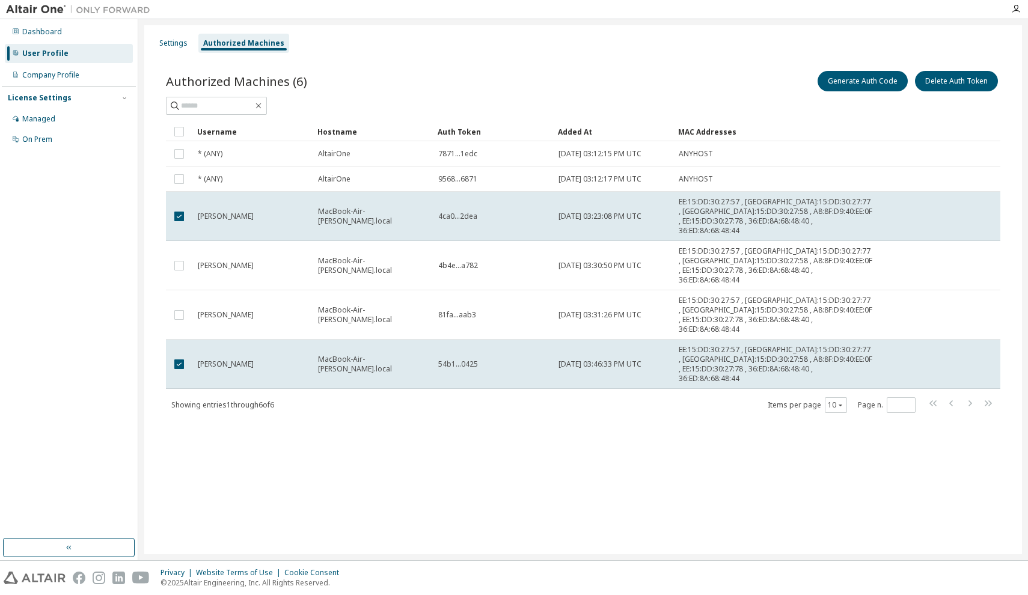
click at [459, 359] on span "54b1...0425" at bounding box center [458, 364] width 40 height 10
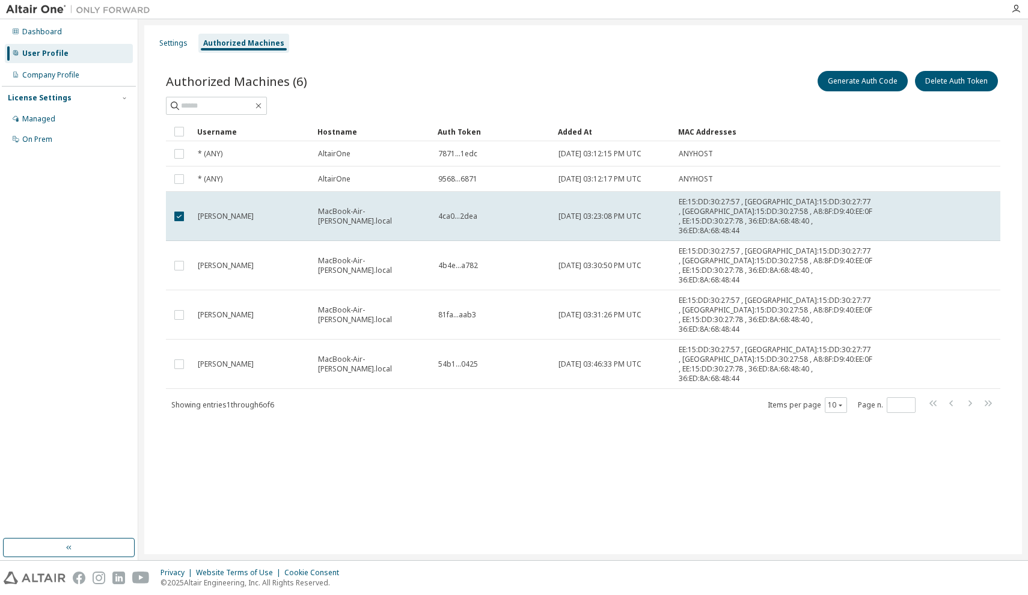
click at [448, 385] on div "Authorized Machines (6) Generate Auth Code Delete Auth Token Clear Load Save Sa…" at bounding box center [582, 249] width 863 height 391
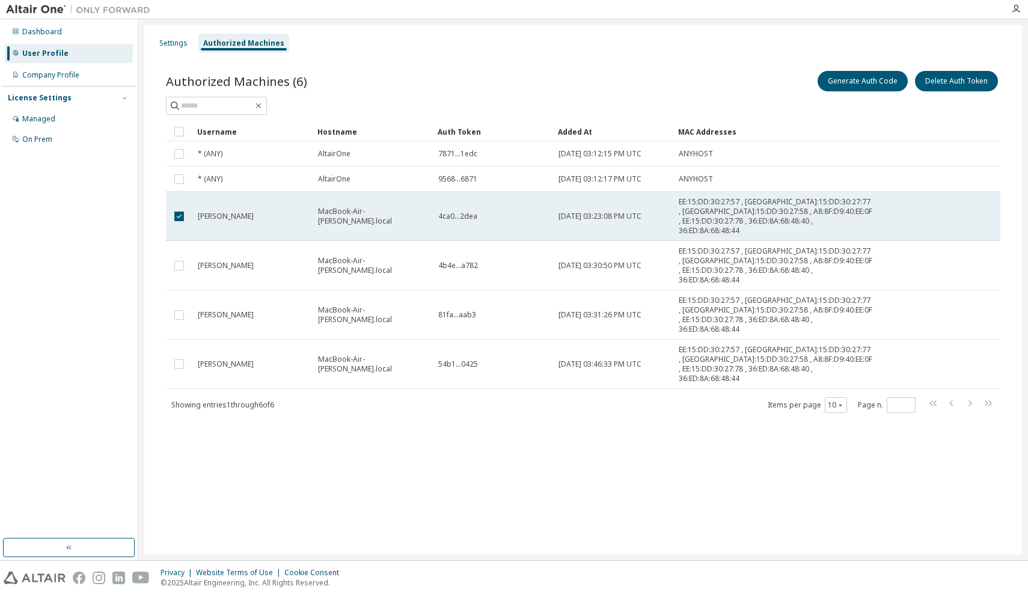
click at [284, 226] on td "[PERSON_NAME]" at bounding box center [252, 216] width 120 height 49
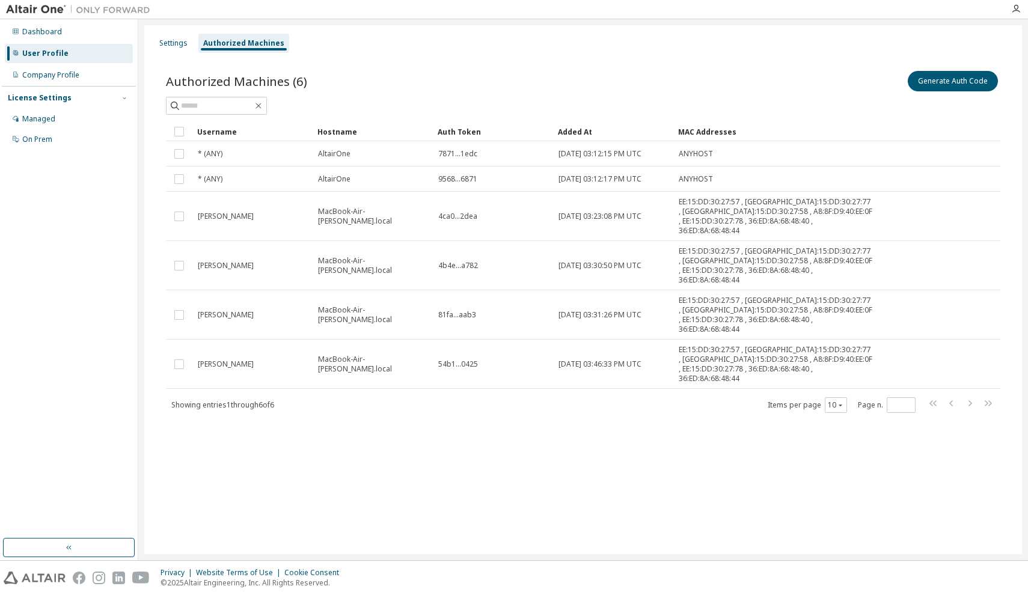
click at [261, 396] on div "Authorized Machines (6) Generate Auth Code Clear Load Save Save As Field Operat…" at bounding box center [582, 249] width 863 height 391
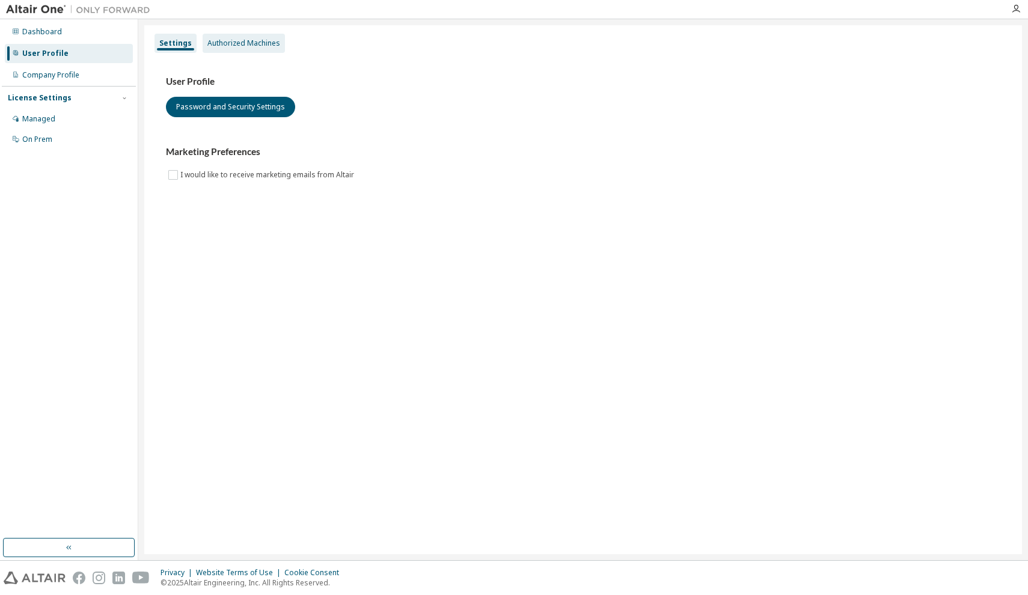
click at [245, 44] on div "Authorized Machines" at bounding box center [243, 43] width 73 height 10
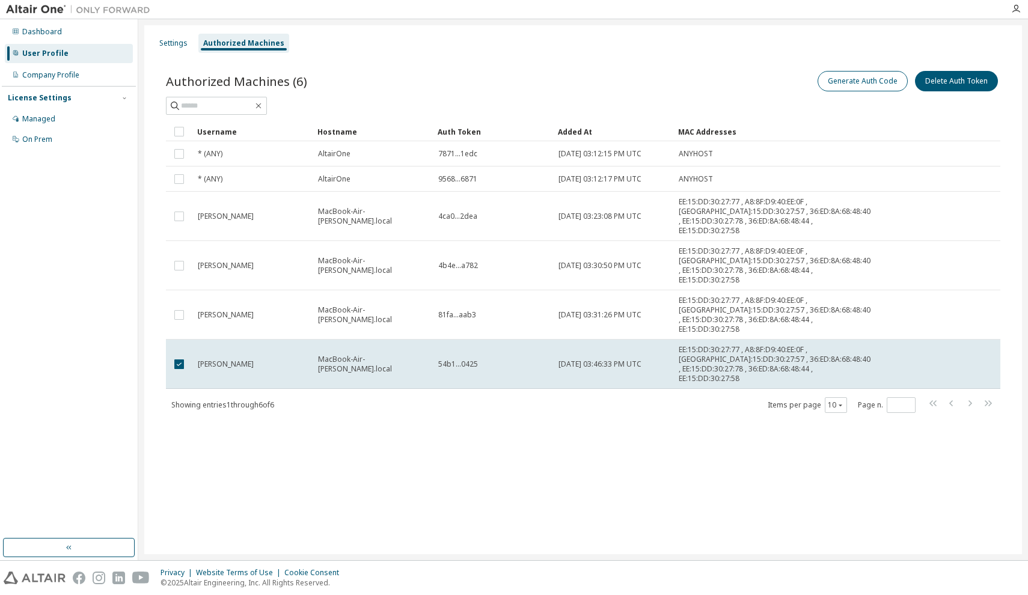
click at [848, 83] on button "Generate Auth Code" at bounding box center [863, 81] width 90 height 20
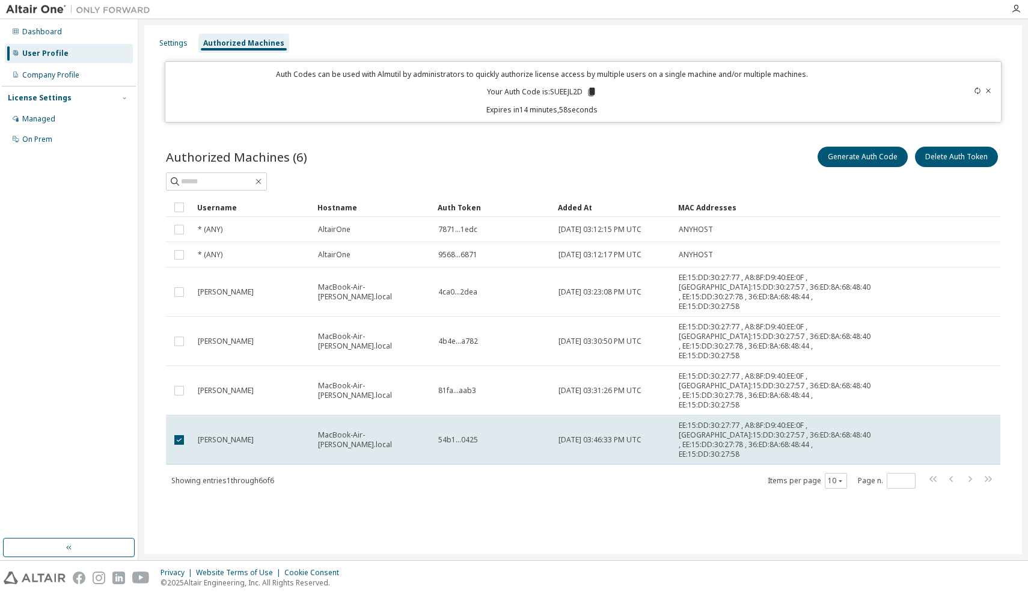
click at [560, 88] on p "Your Auth Code is: SUEEJL2D" at bounding box center [542, 92] width 110 height 11
copy p "SUEEJL2D"
